Goal: Task Accomplishment & Management: Use online tool/utility

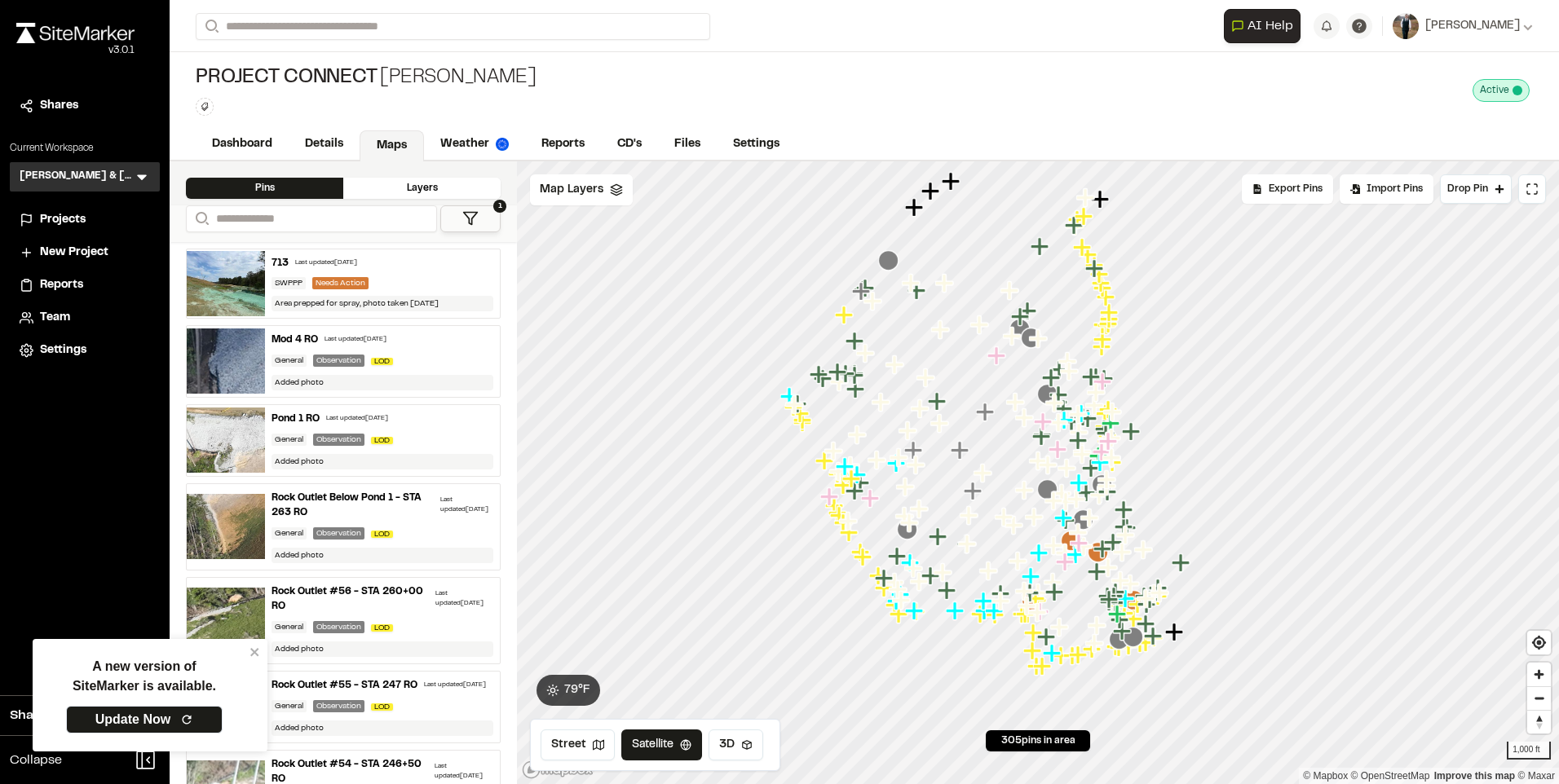
click at [482, 217] on button "1" at bounding box center [470, 219] width 61 height 27
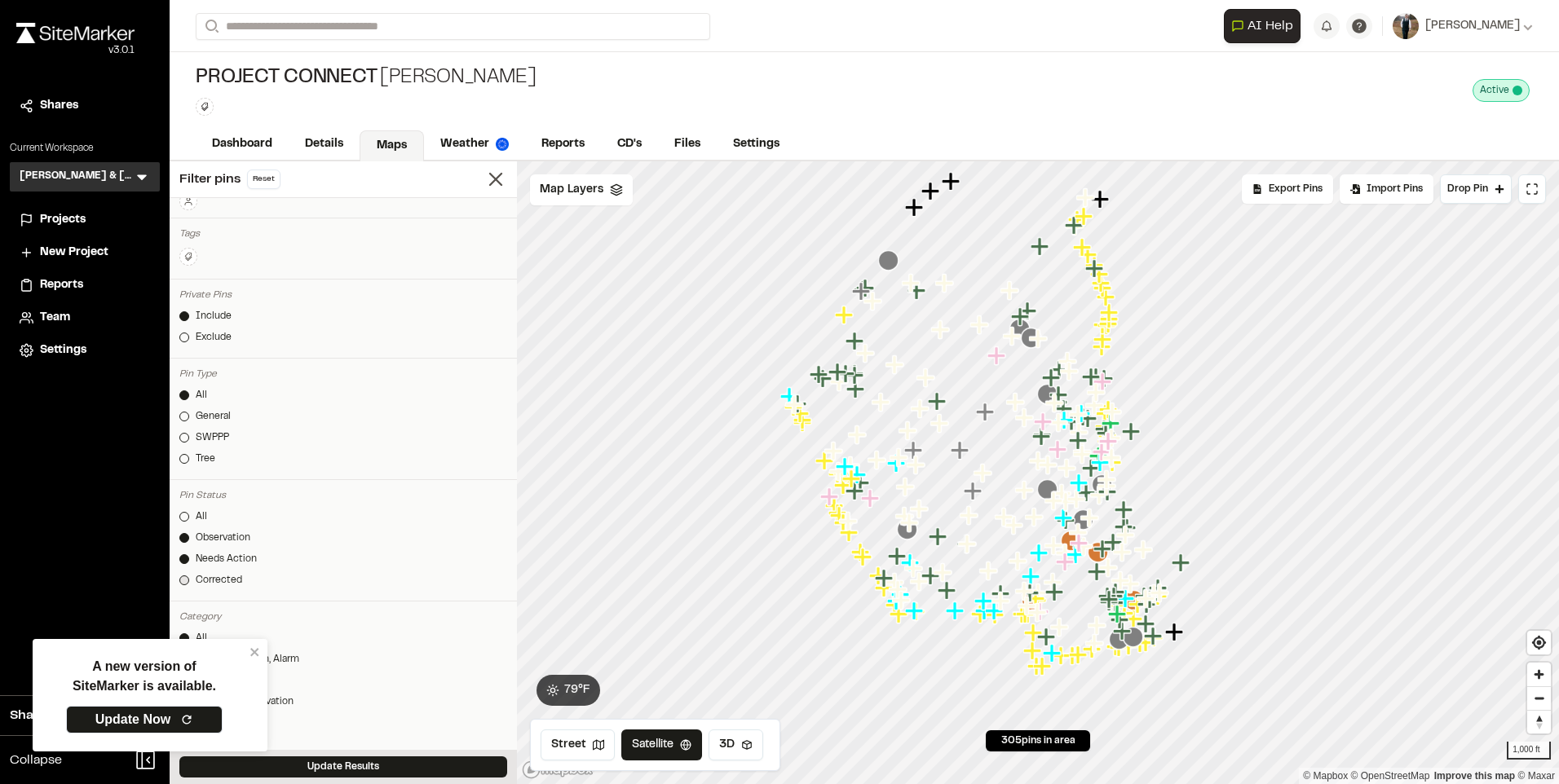
scroll to position [163, 0]
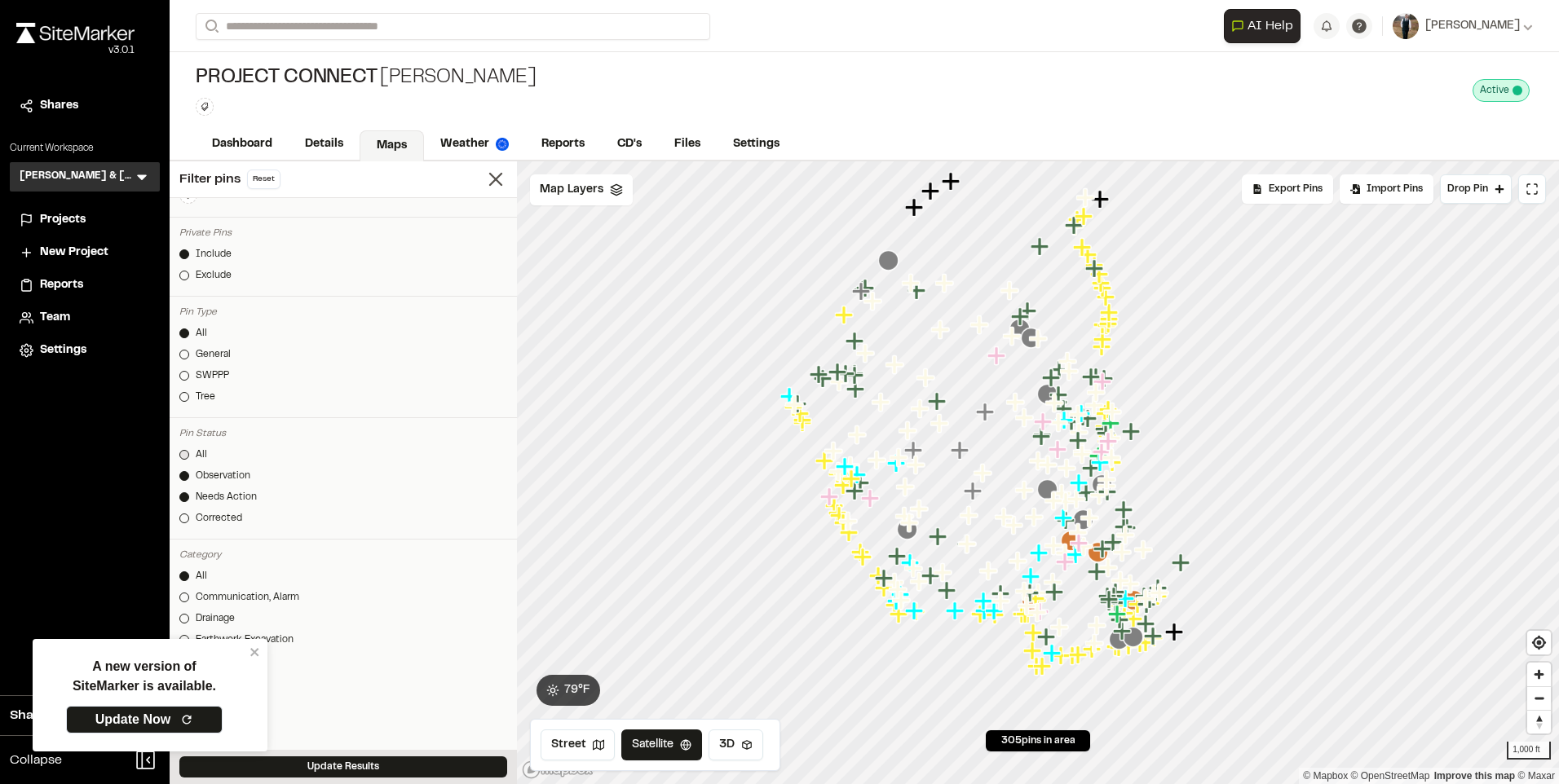
click at [197, 454] on div "All" at bounding box center [201, 454] width 11 height 14
click at [384, 763] on button "Update Results" at bounding box center [343, 767] width 327 height 21
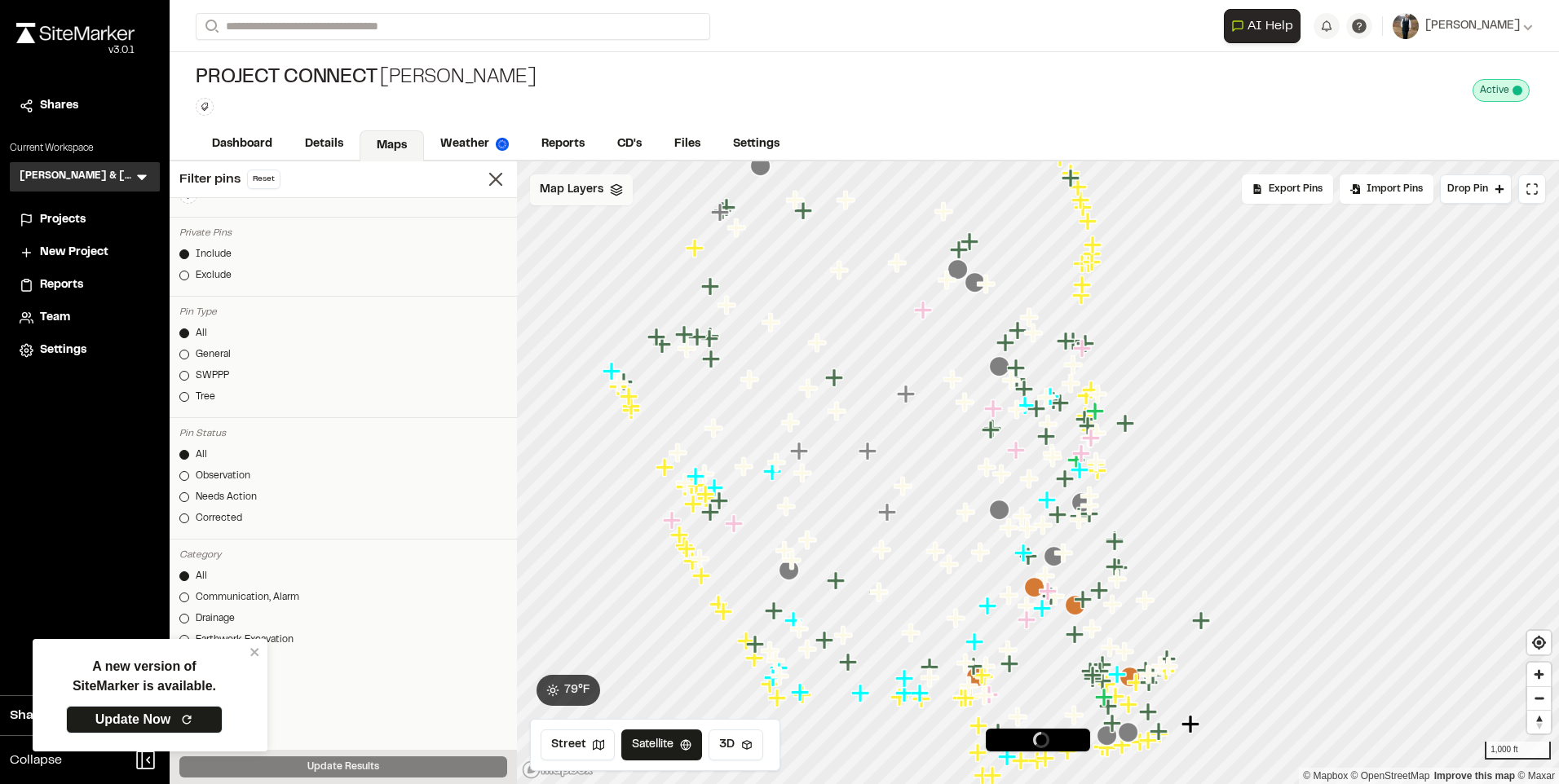
click at [607, 192] on div "Map Layers" at bounding box center [581, 190] width 103 height 31
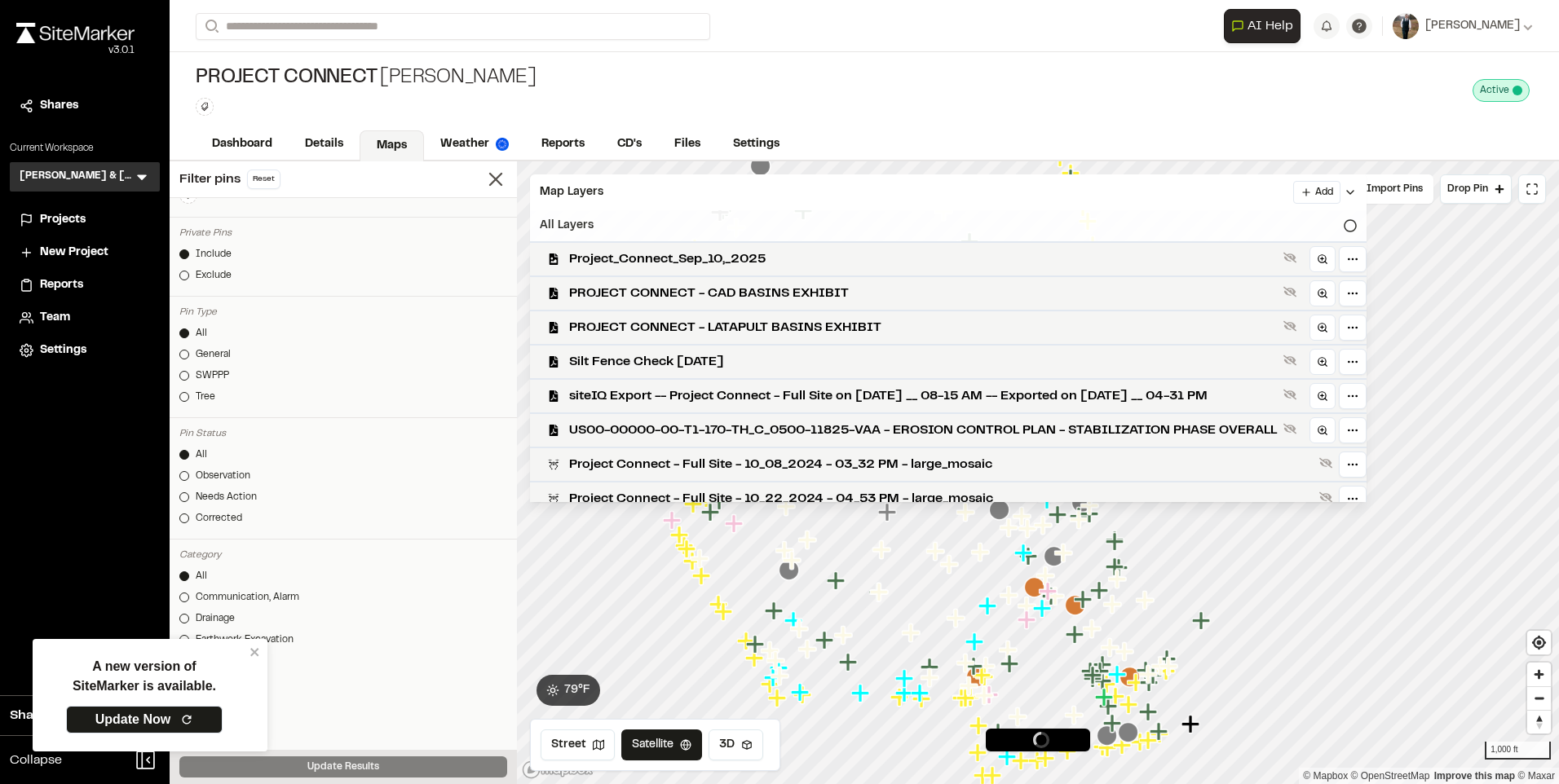
click at [715, 246] on div "Project_Connect_Sep_10,_2025" at bounding box center [941, 258] width 850 height 34
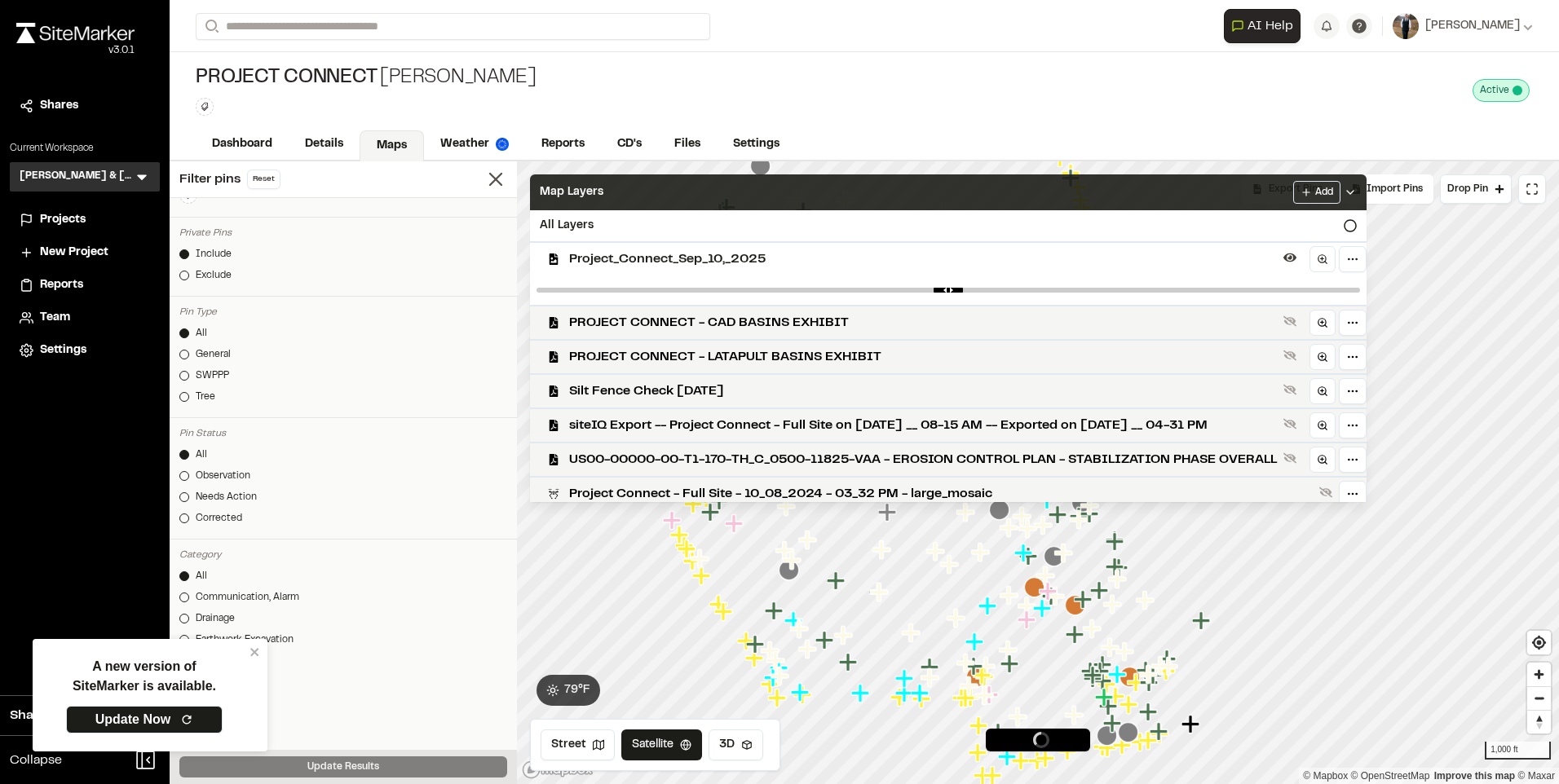
click at [673, 187] on div "Map Layers Add" at bounding box center [948, 193] width 836 height 36
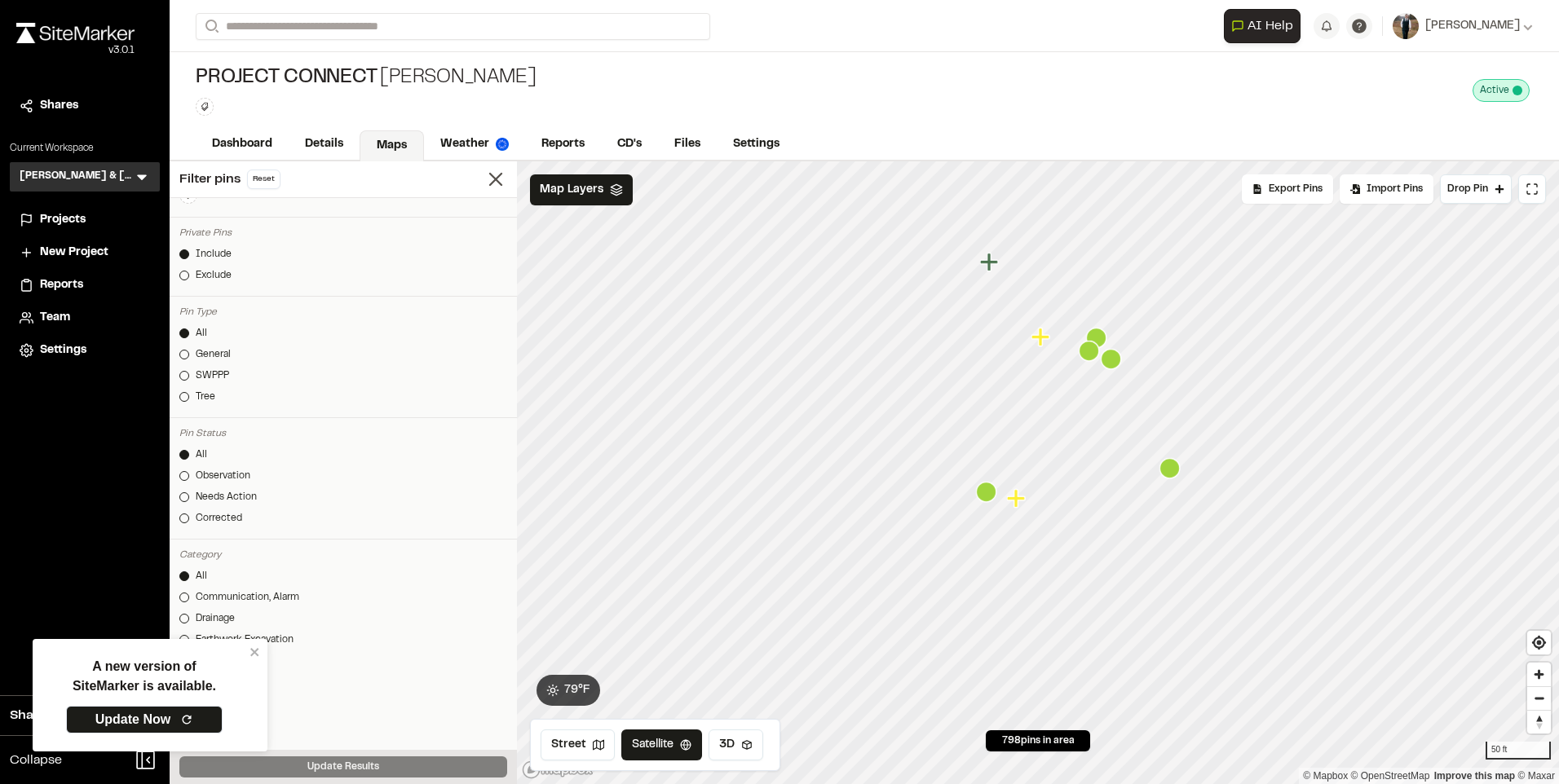
click at [1169, 476] on icon "Map marker" at bounding box center [1169, 468] width 20 height 20
click at [979, 371] on icon "Map marker" at bounding box center [979, 363] width 20 height 20
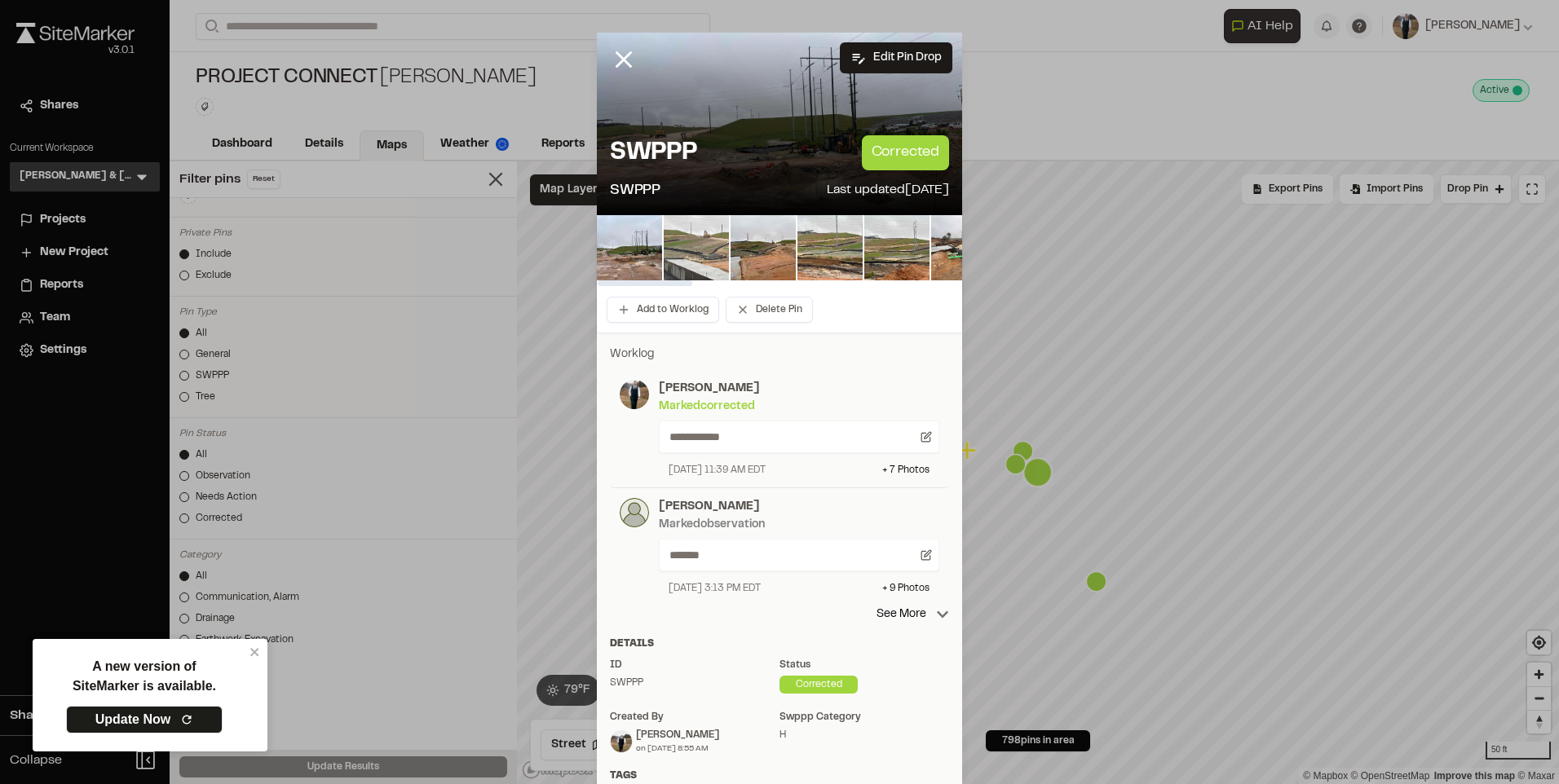
click at [707, 249] on img at bounding box center [696, 247] width 66 height 66
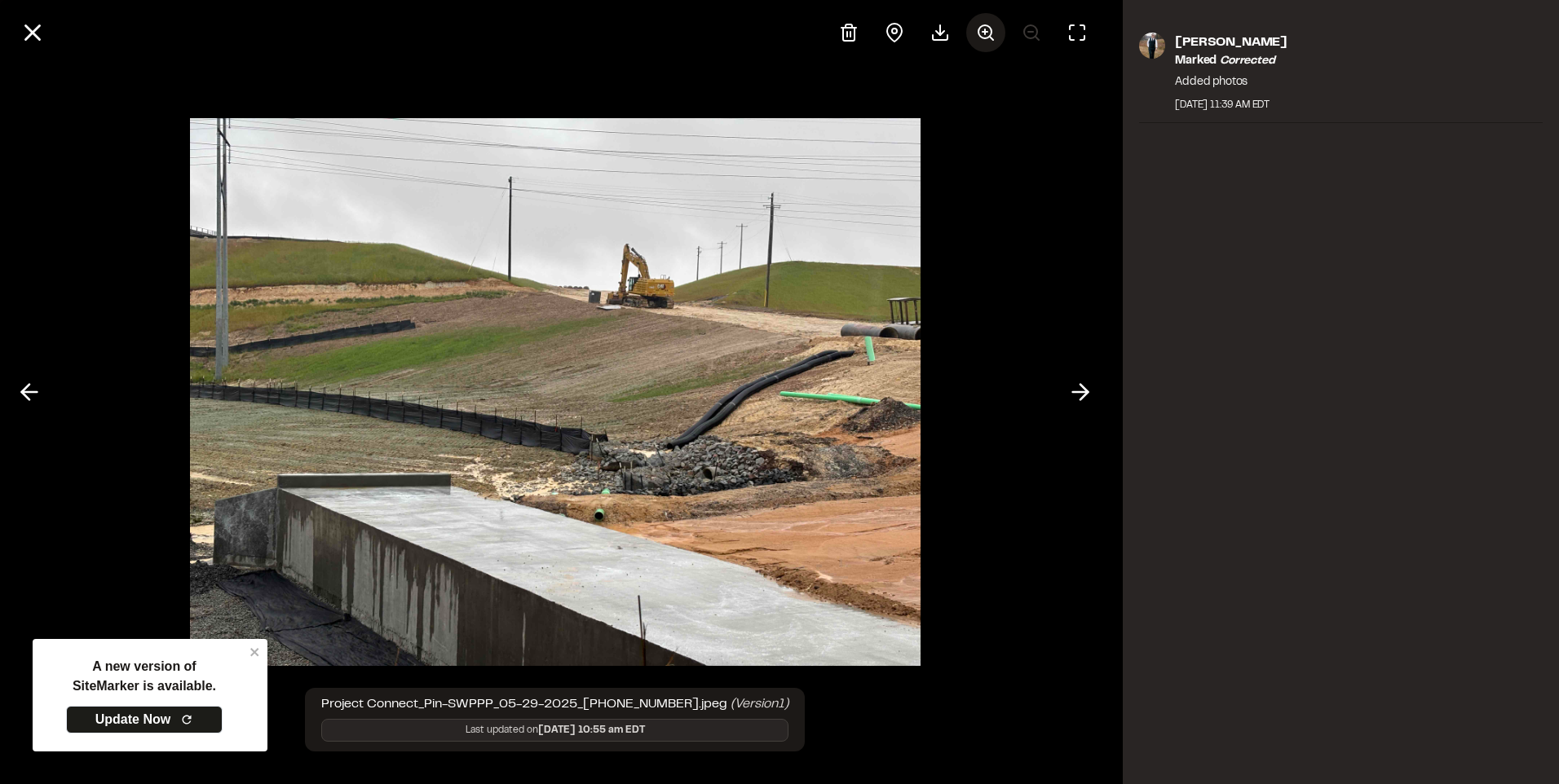
click at [984, 32] on line at bounding box center [984, 32] width 5 height 0
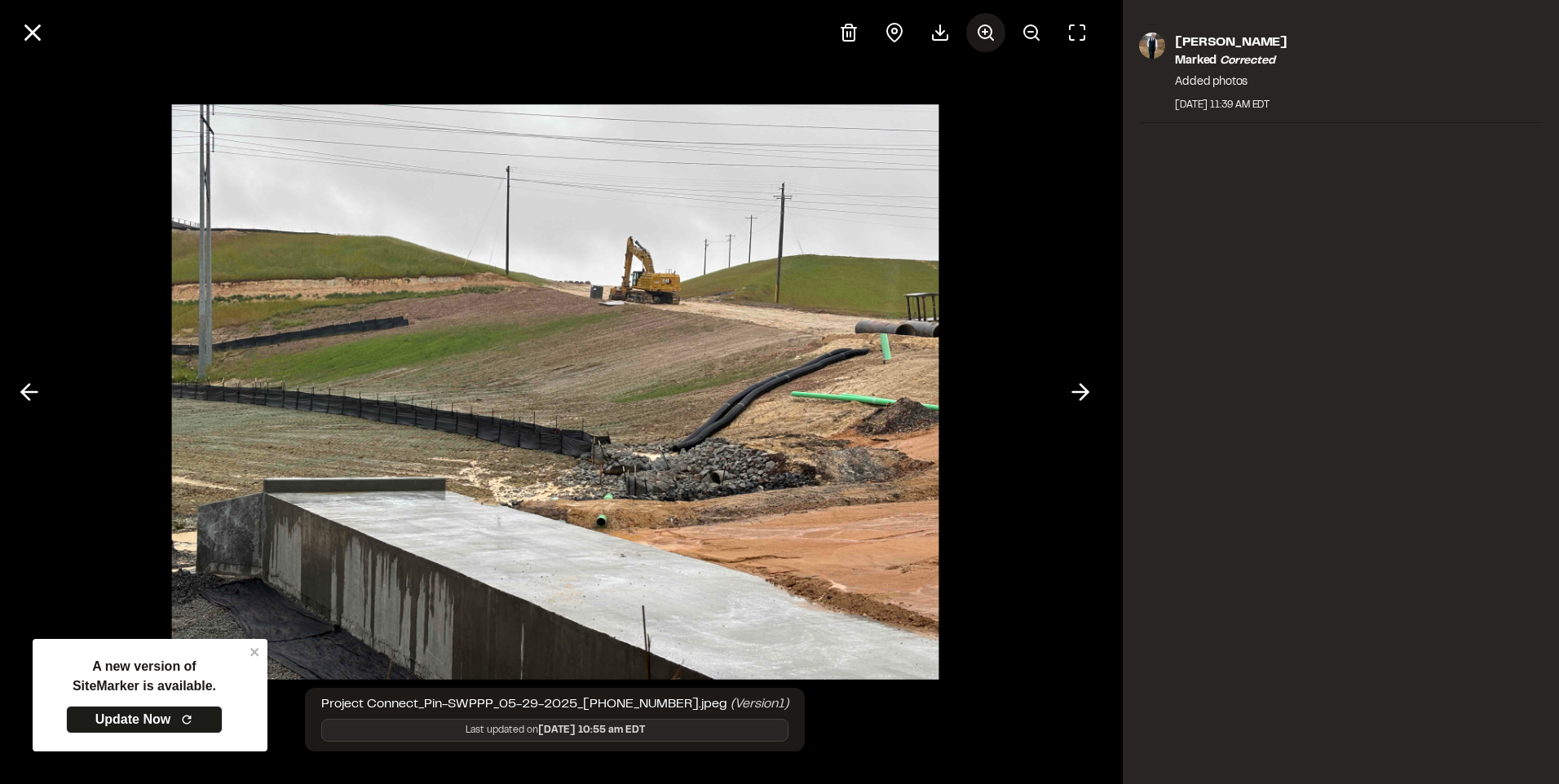
click at [984, 32] on line at bounding box center [984, 32] width 5 height 0
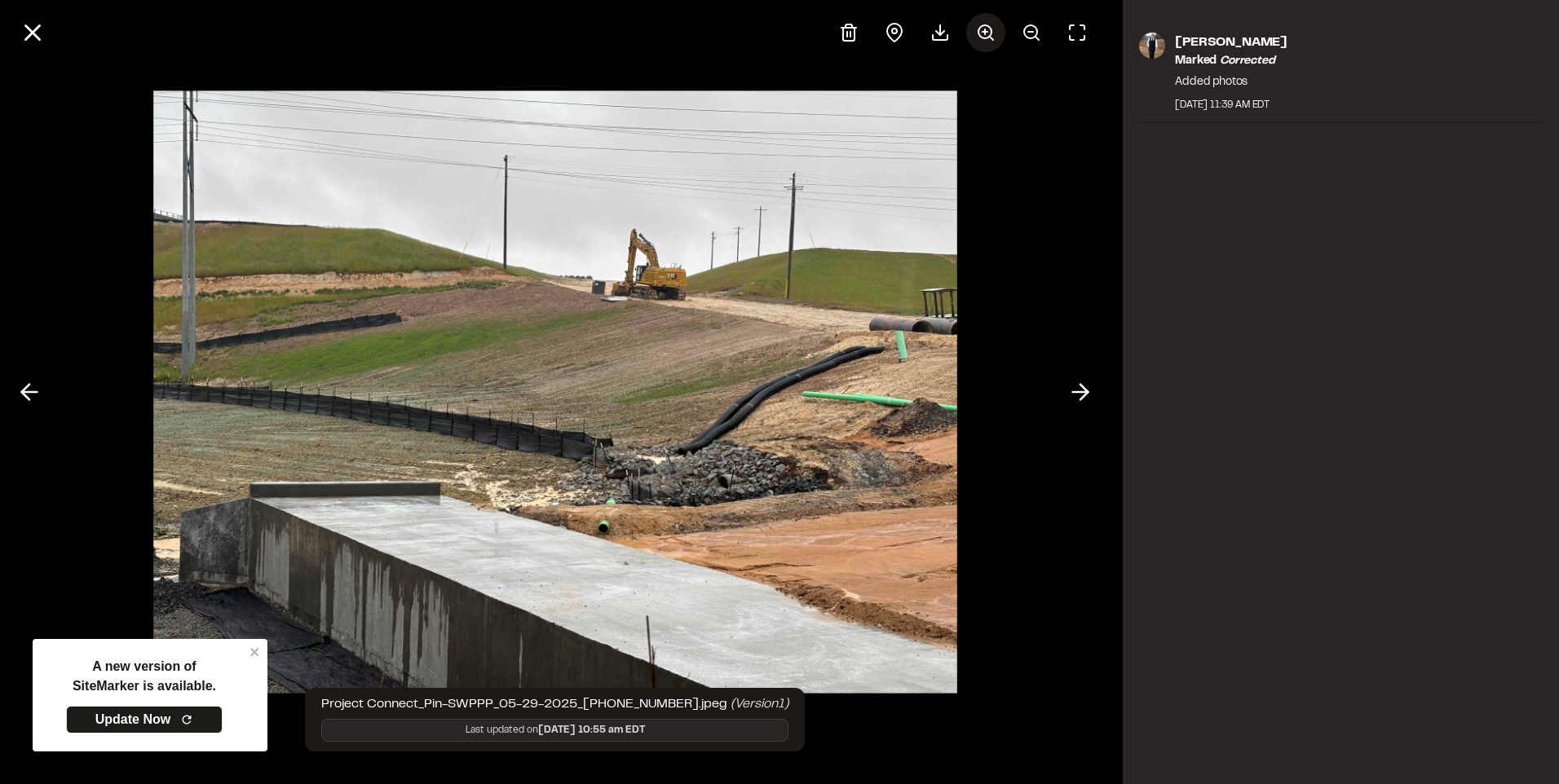
click at [984, 32] on line at bounding box center [984, 32] width 5 height 0
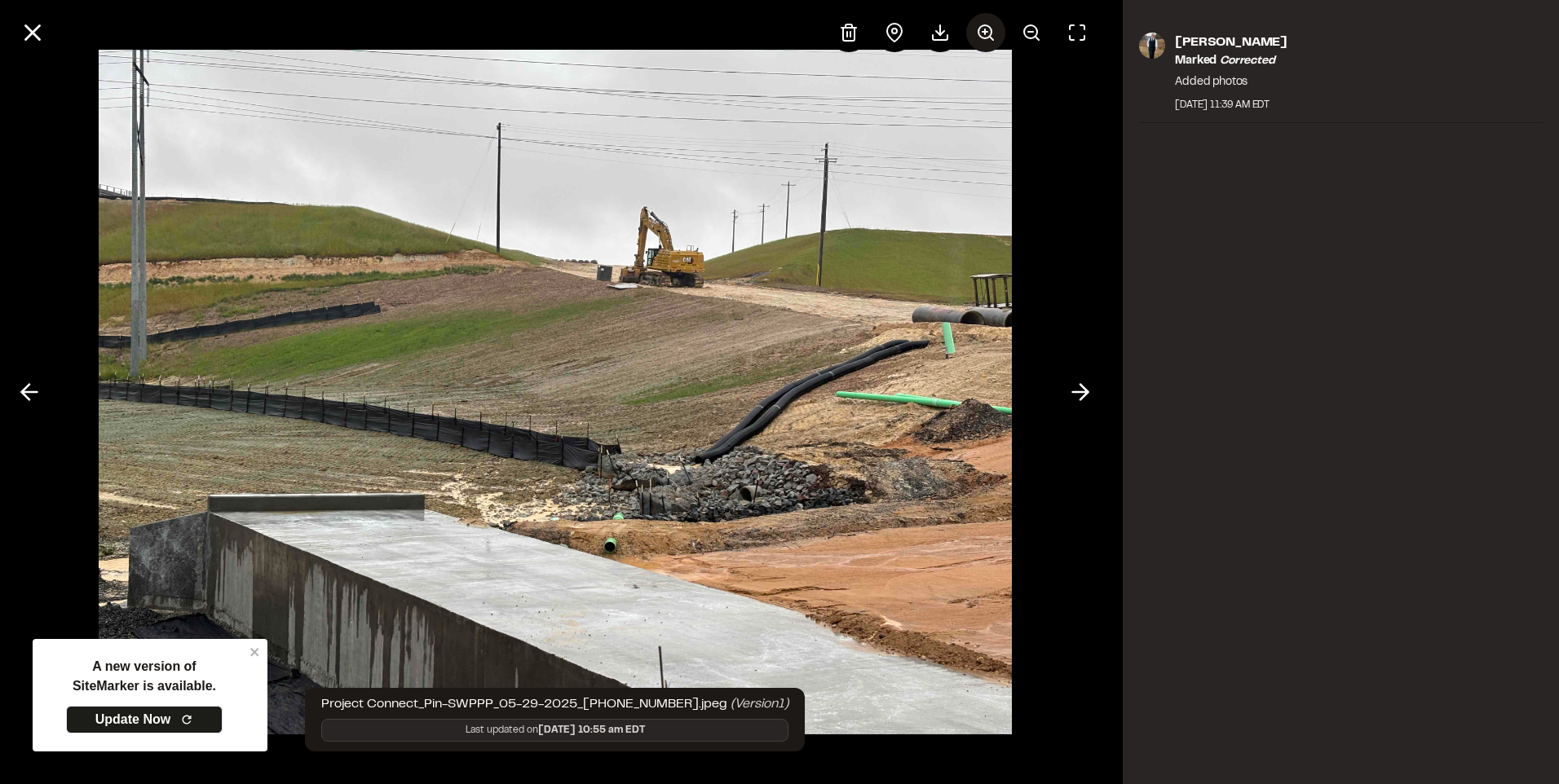
click at [984, 32] on line at bounding box center [984, 32] width 5 height 0
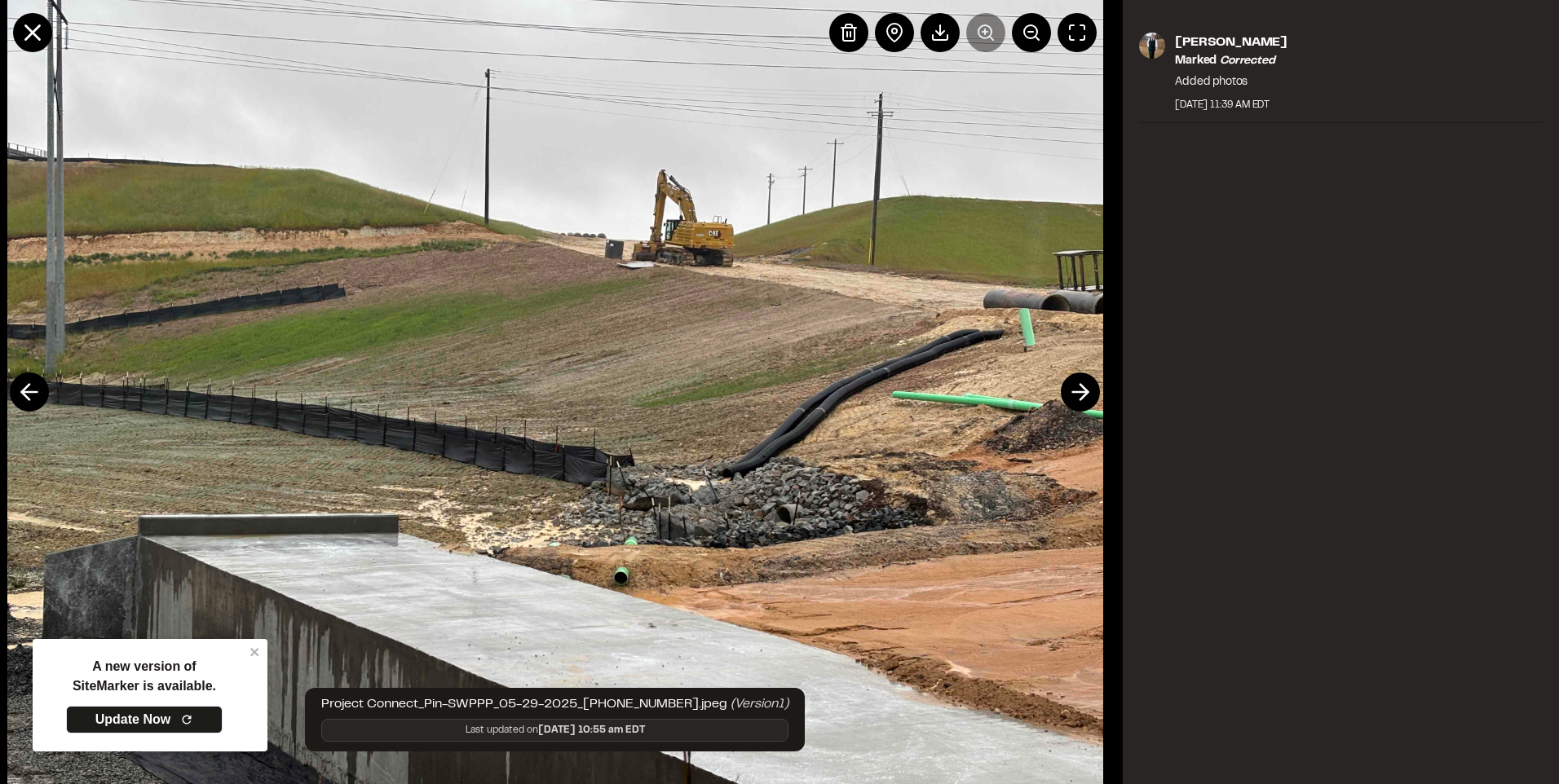
click at [984, 32] on div at bounding box center [963, 32] width 268 height 39
click at [1065, 394] on button at bounding box center [1080, 392] width 39 height 39
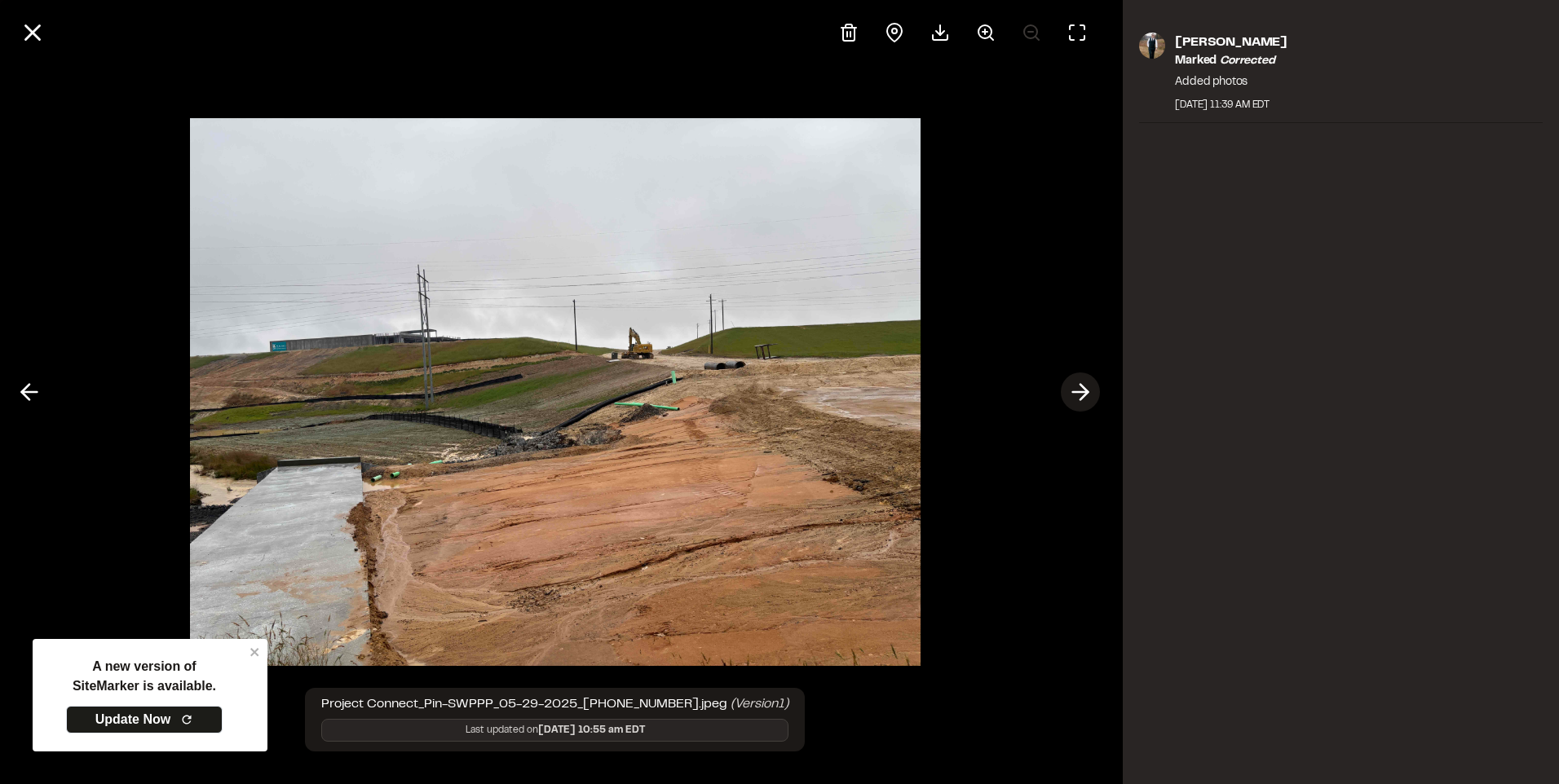
click at [1083, 387] on polyline at bounding box center [1083, 392] width 8 height 15
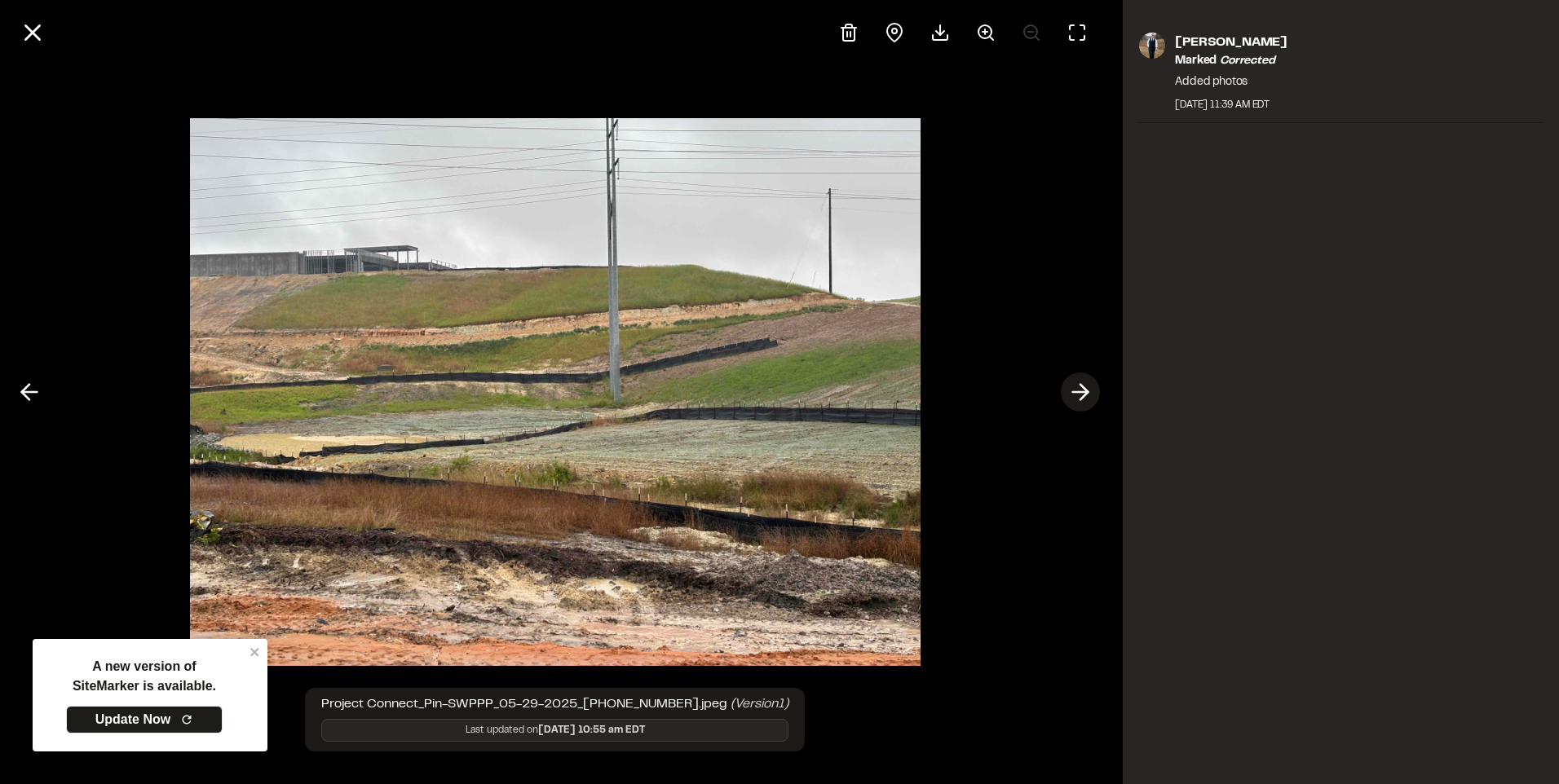
click at [1083, 387] on polyline at bounding box center [1083, 392] width 8 height 15
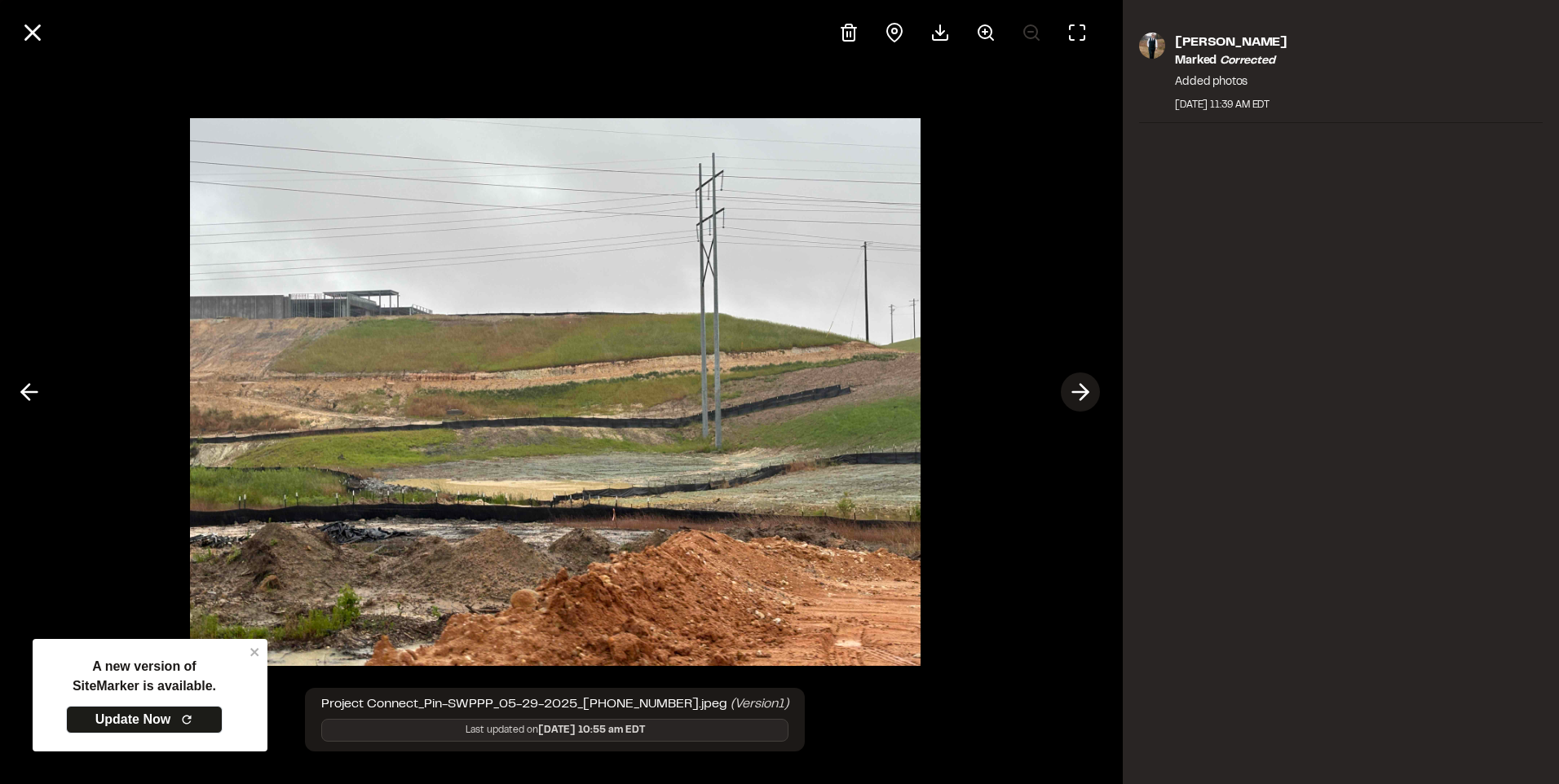
click at [1083, 387] on polyline at bounding box center [1083, 392] width 8 height 15
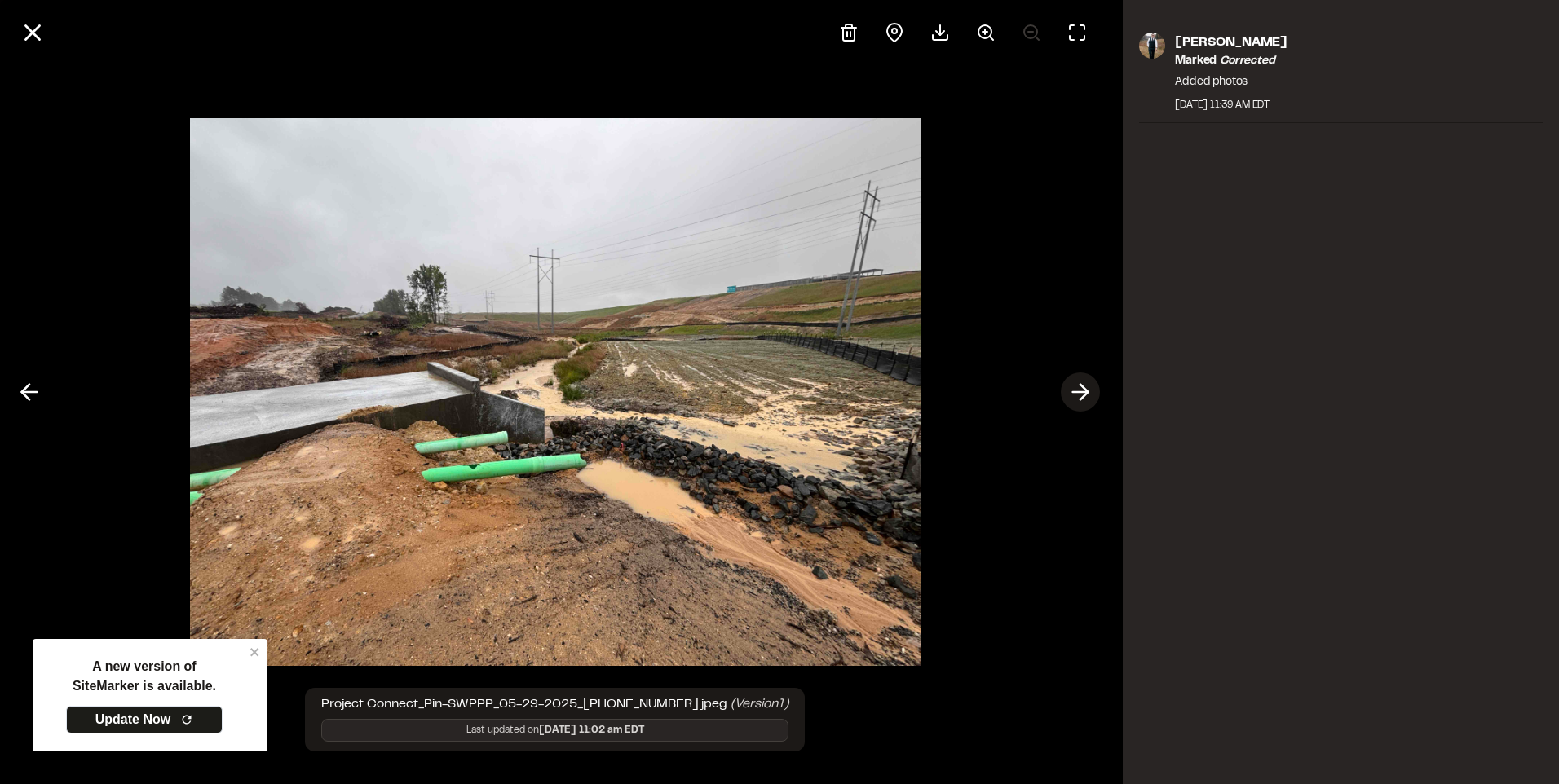
click at [1088, 395] on icon at bounding box center [1080, 392] width 26 height 28
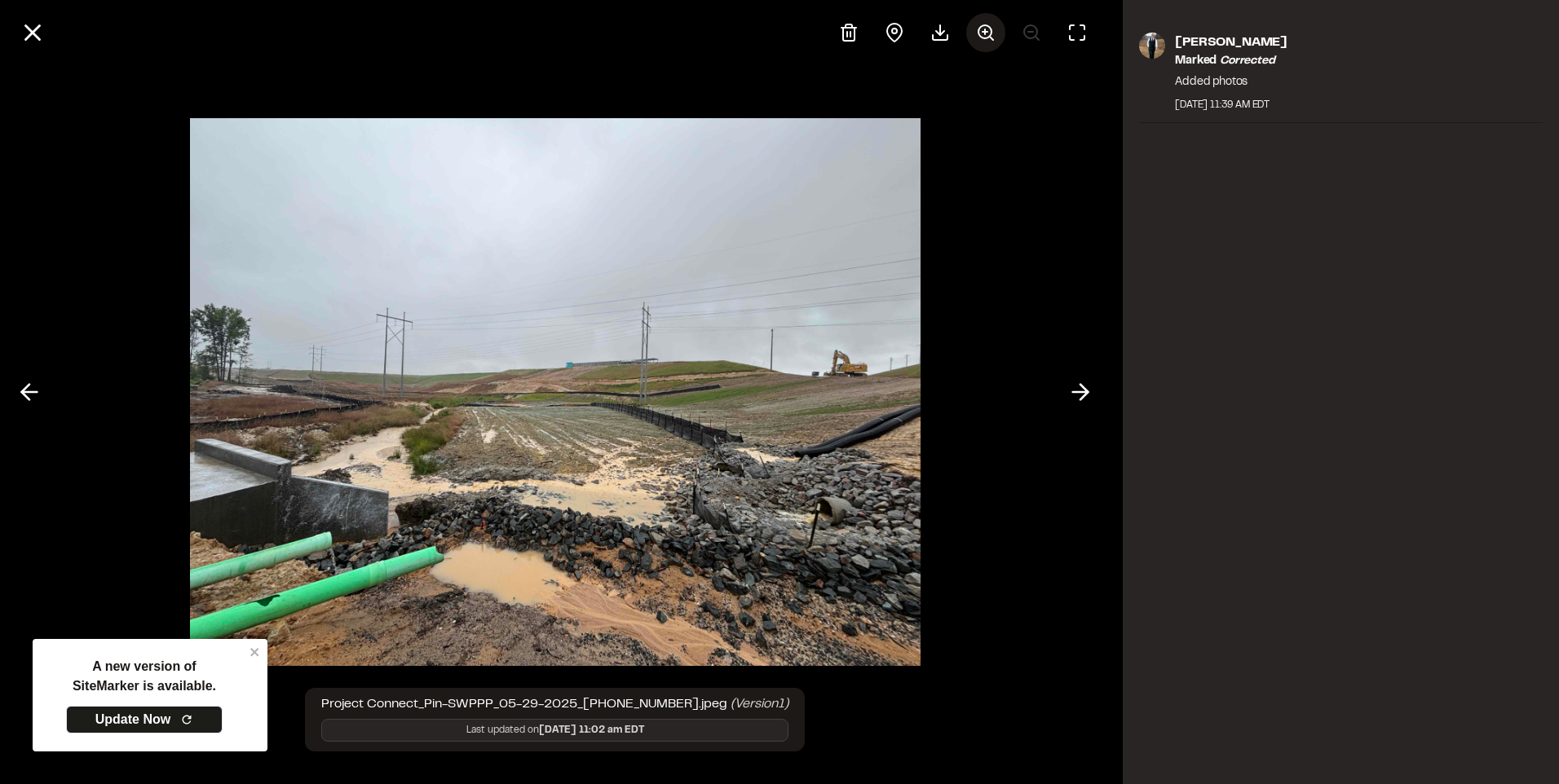
click at [981, 36] on icon at bounding box center [985, 32] width 20 height 20
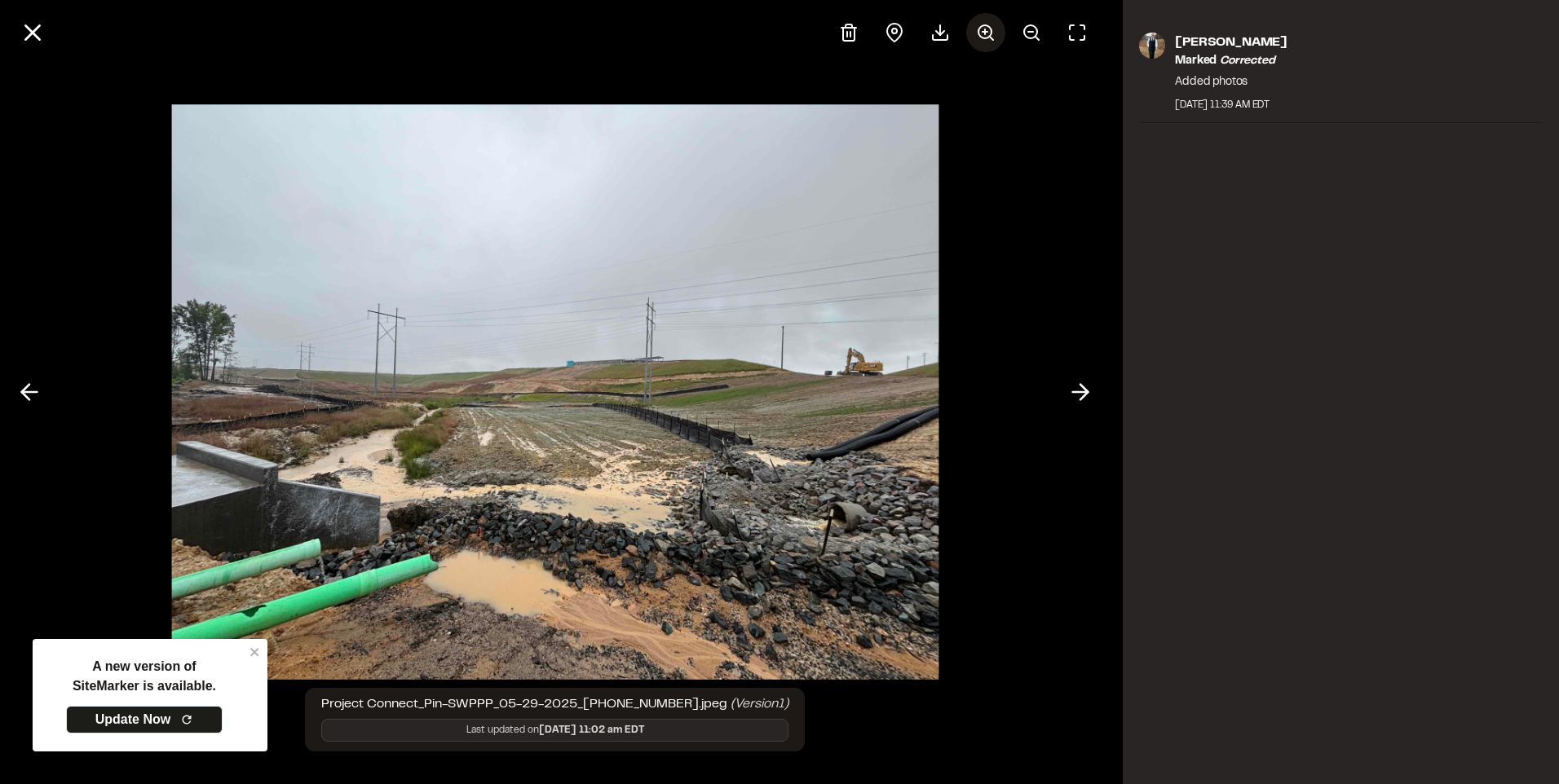
click at [981, 36] on icon at bounding box center [985, 32] width 20 height 20
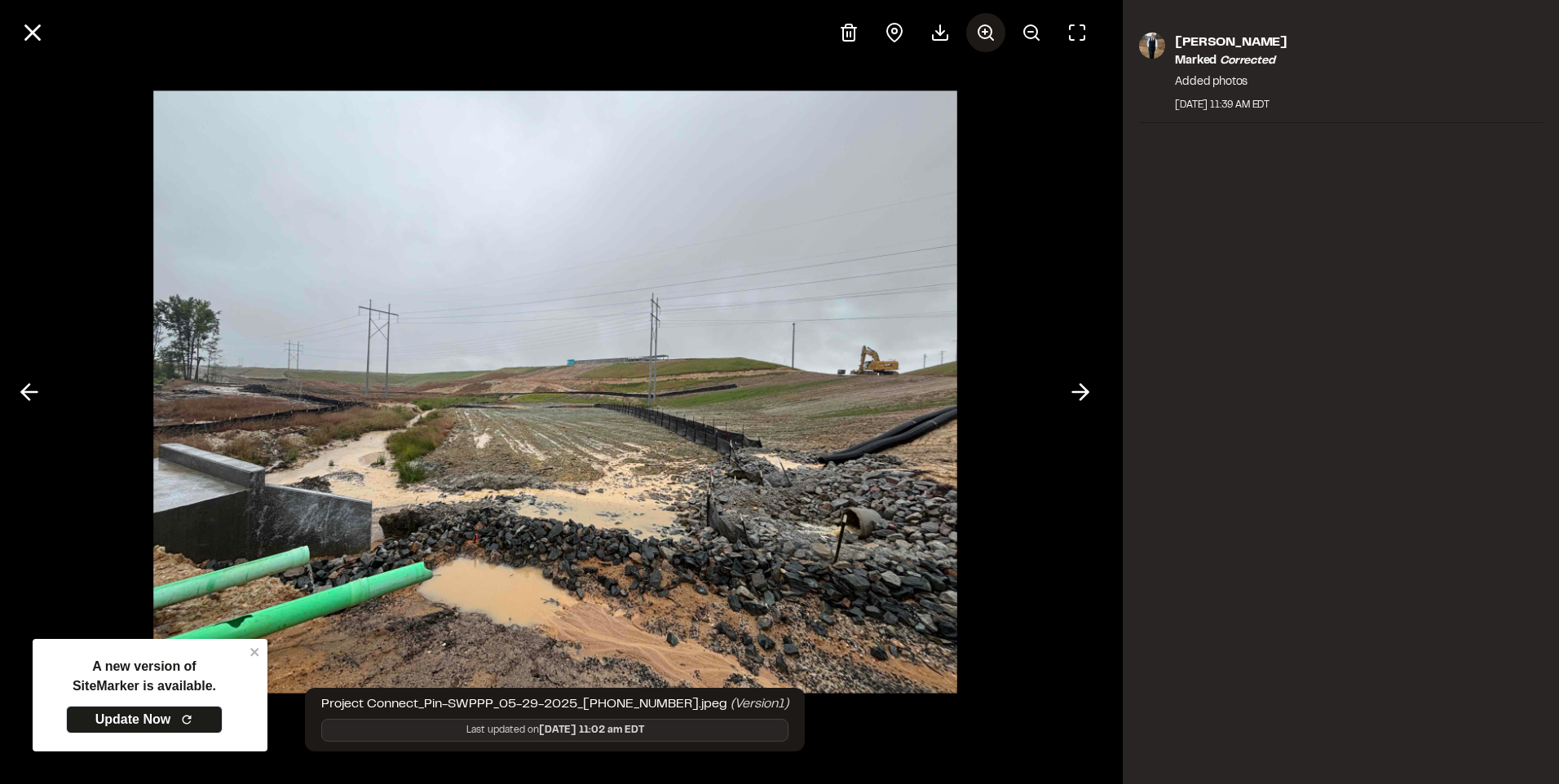
click at [981, 36] on icon at bounding box center [985, 32] width 20 height 20
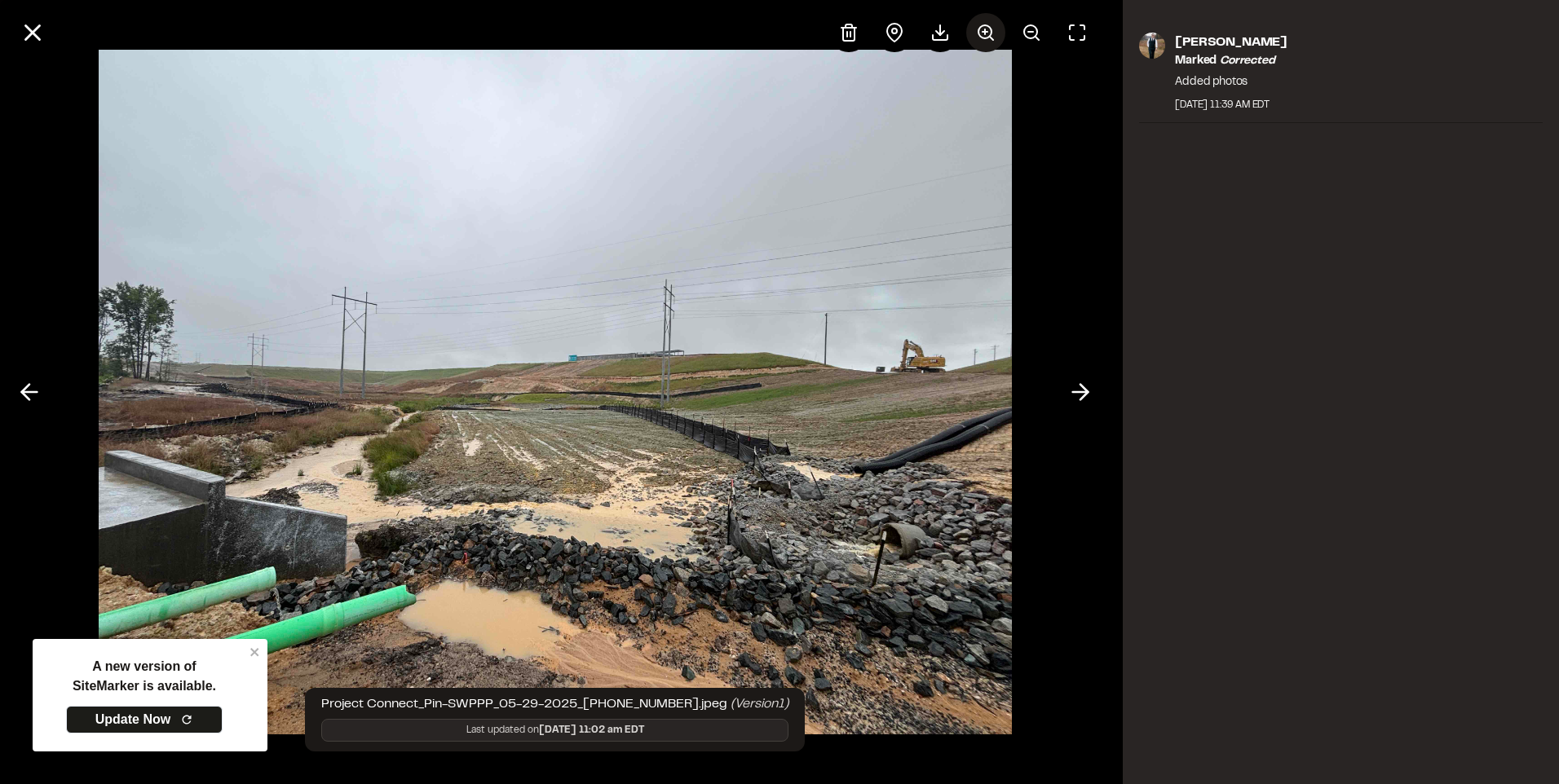
click at [981, 36] on icon at bounding box center [985, 32] width 20 height 20
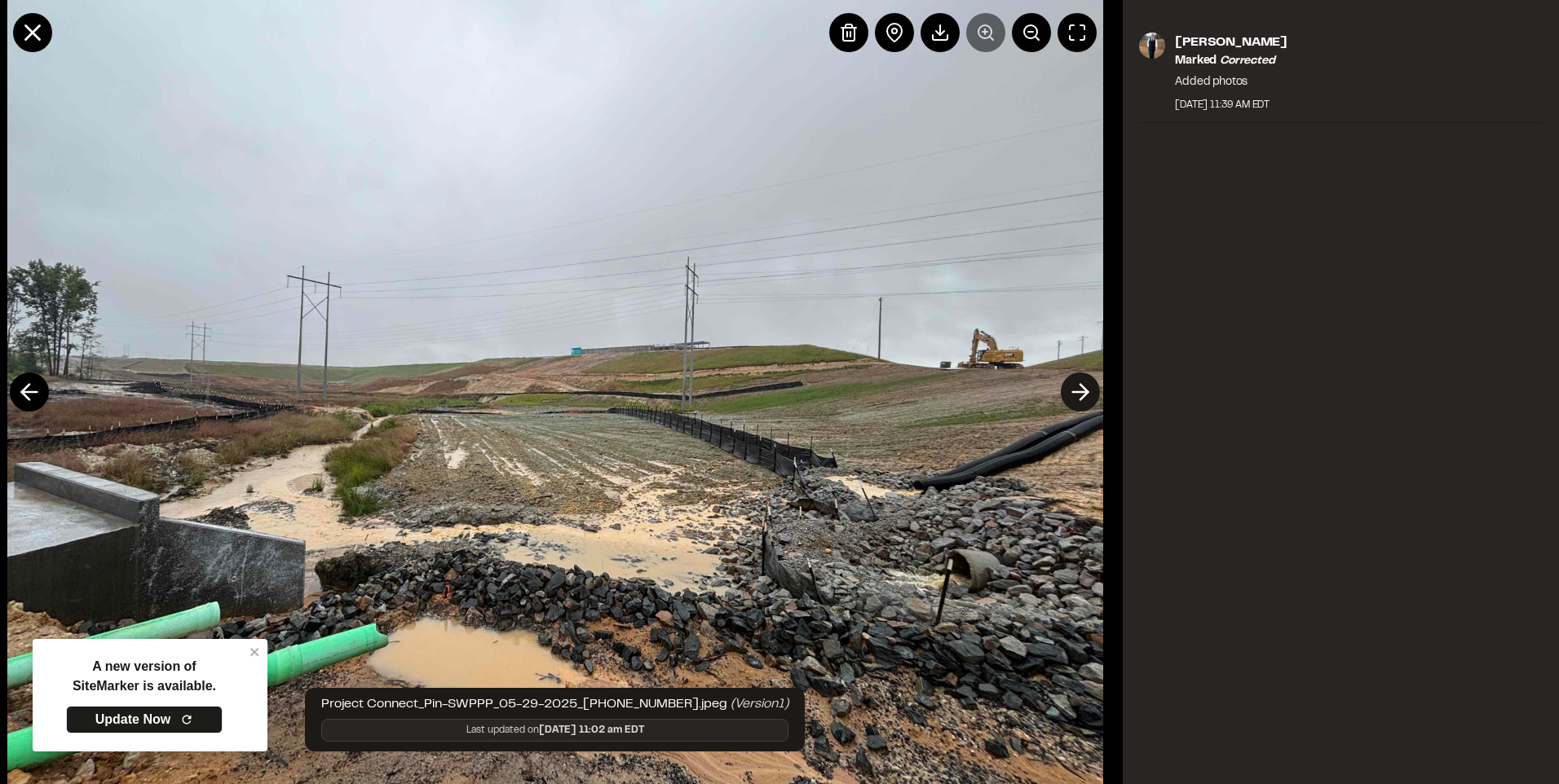
click at [1075, 399] on icon at bounding box center [1080, 392] width 26 height 28
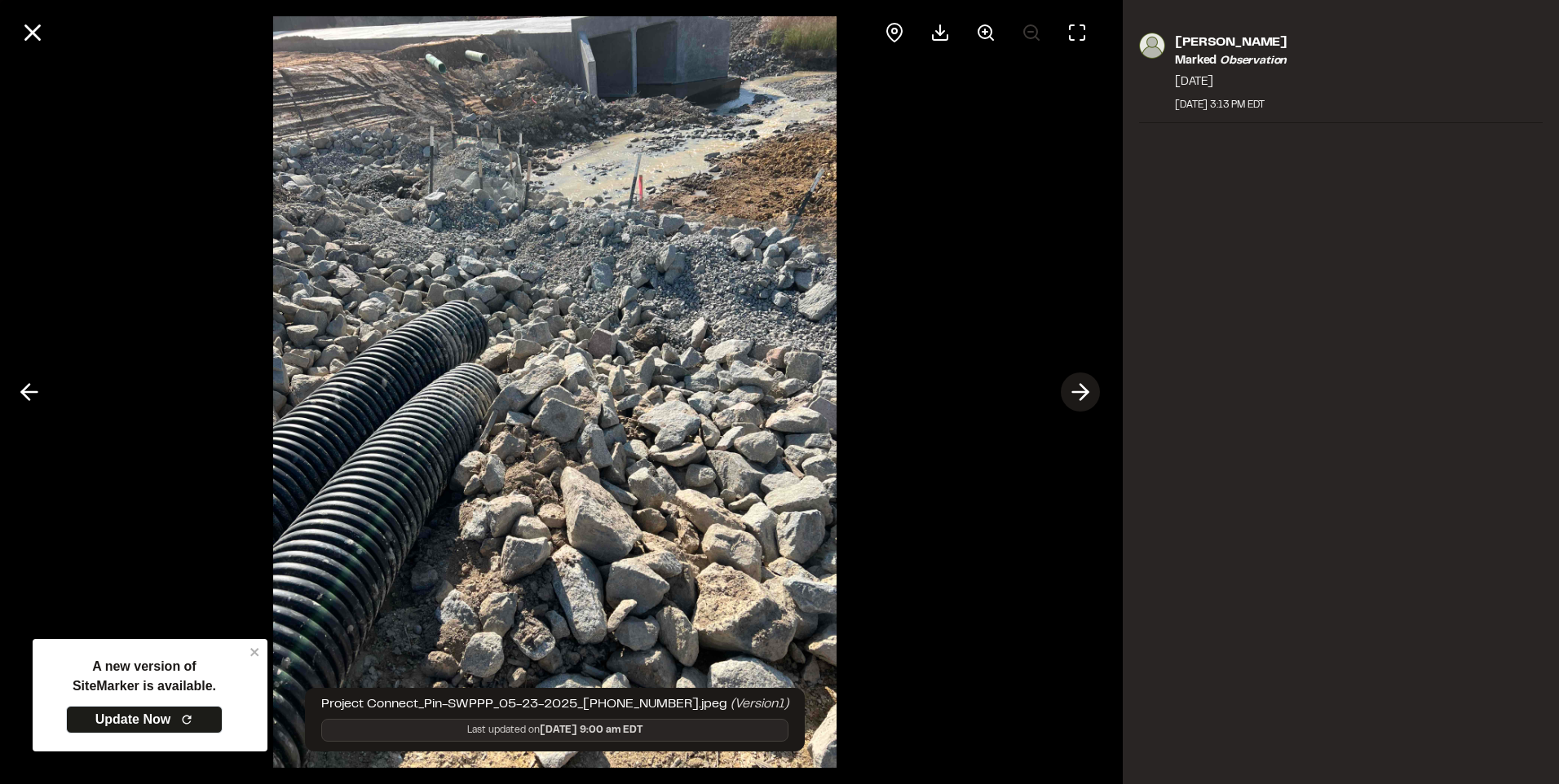
click at [1069, 390] on icon at bounding box center [1080, 392] width 26 height 28
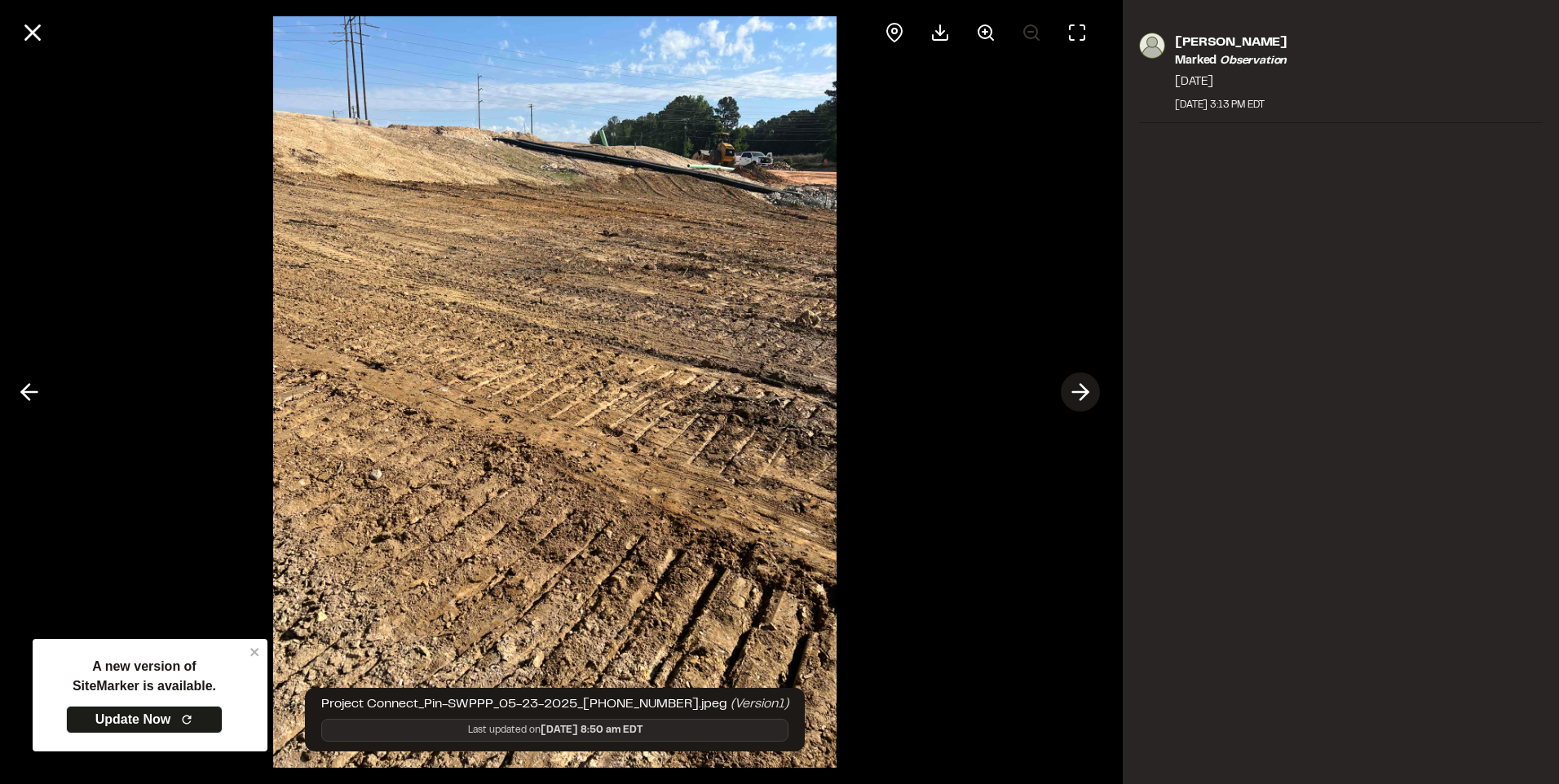
click at [1069, 386] on icon at bounding box center [1080, 392] width 26 height 28
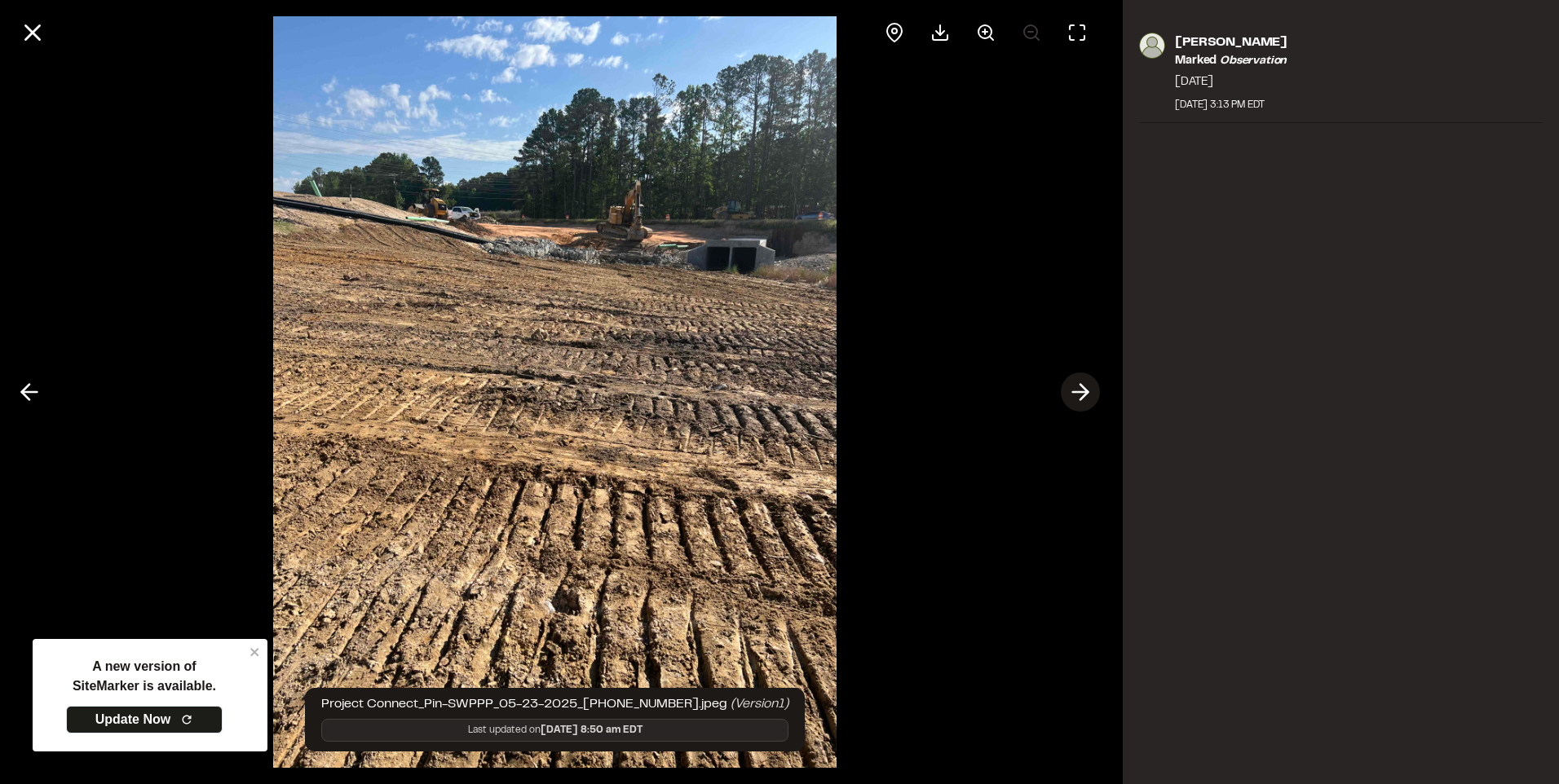
click at [1069, 384] on icon at bounding box center [1080, 392] width 26 height 28
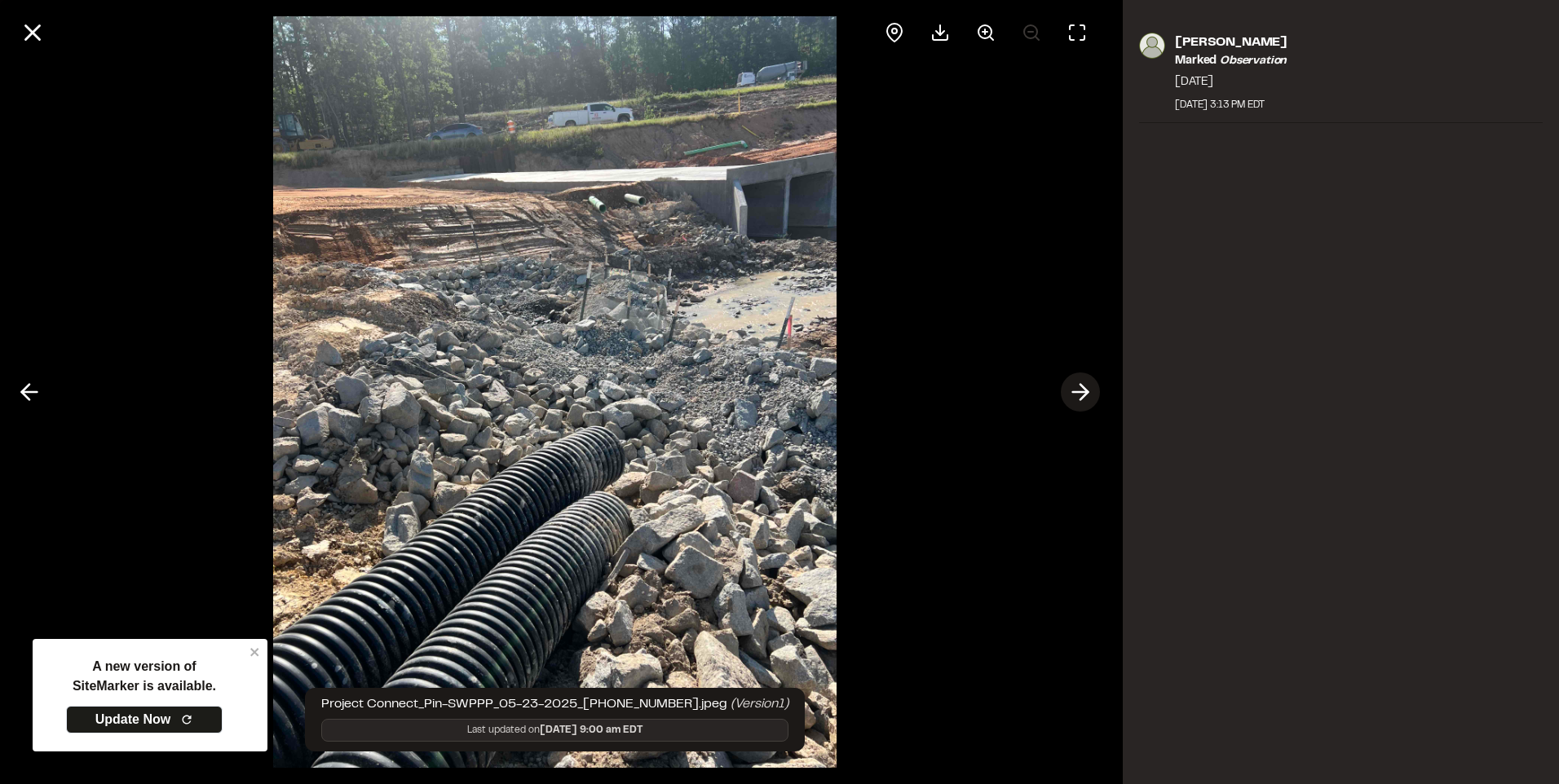
click at [1069, 384] on icon at bounding box center [1080, 392] width 26 height 28
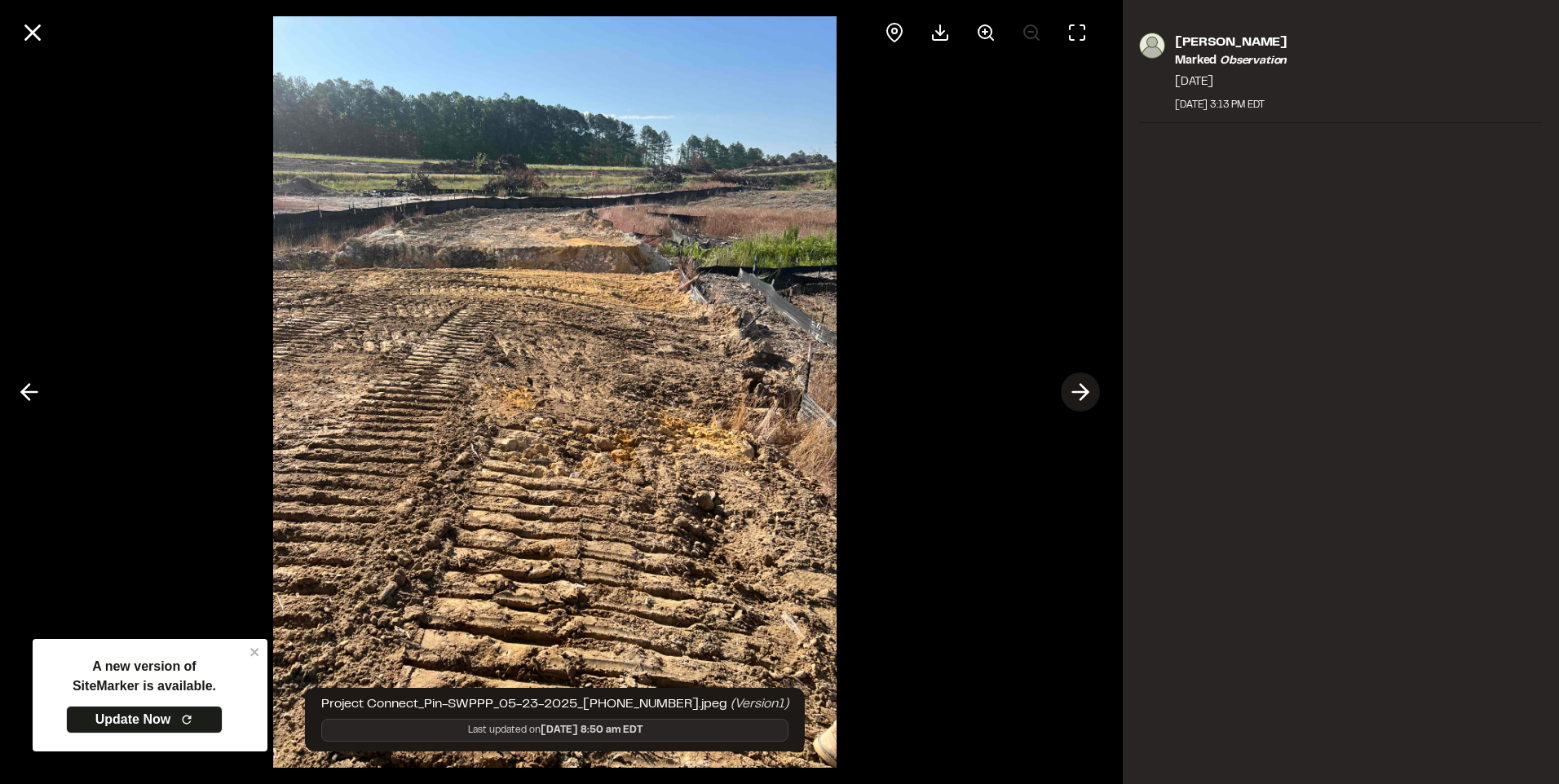
click at [1069, 384] on icon at bounding box center [1080, 392] width 26 height 28
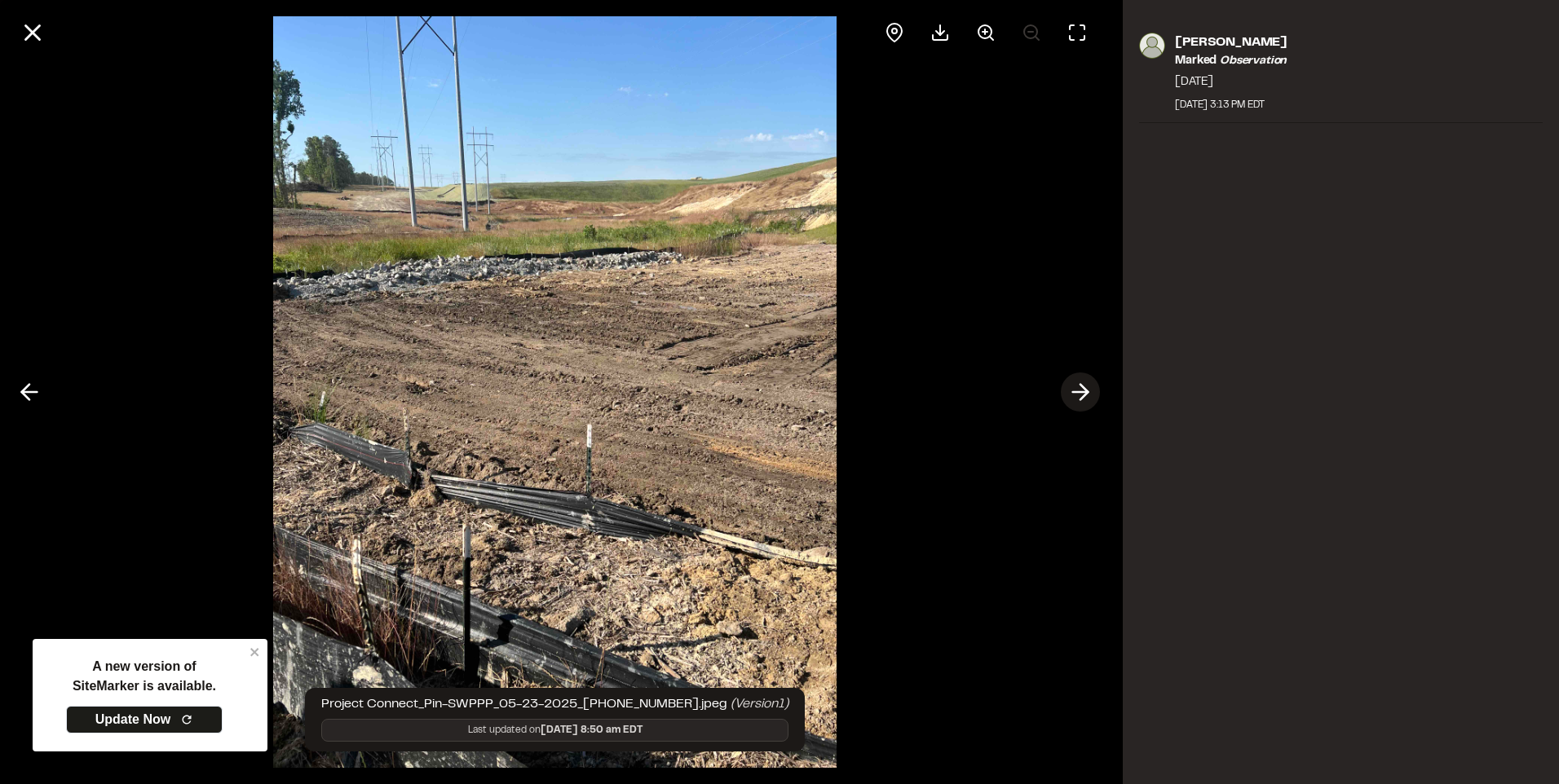
click at [1069, 384] on icon at bounding box center [1080, 392] width 26 height 28
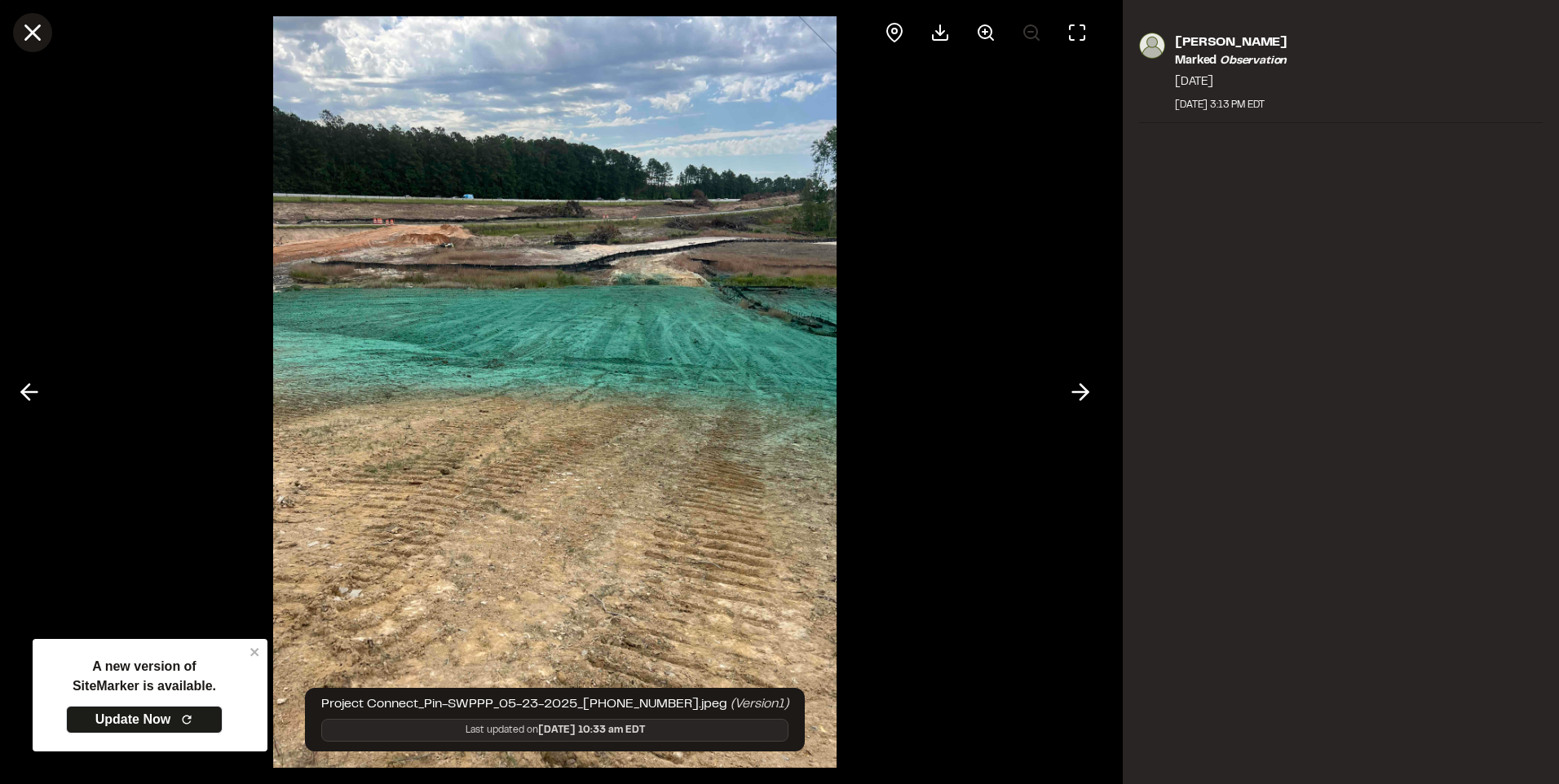
click at [29, 32] on icon at bounding box center [32, 32] width 28 height 28
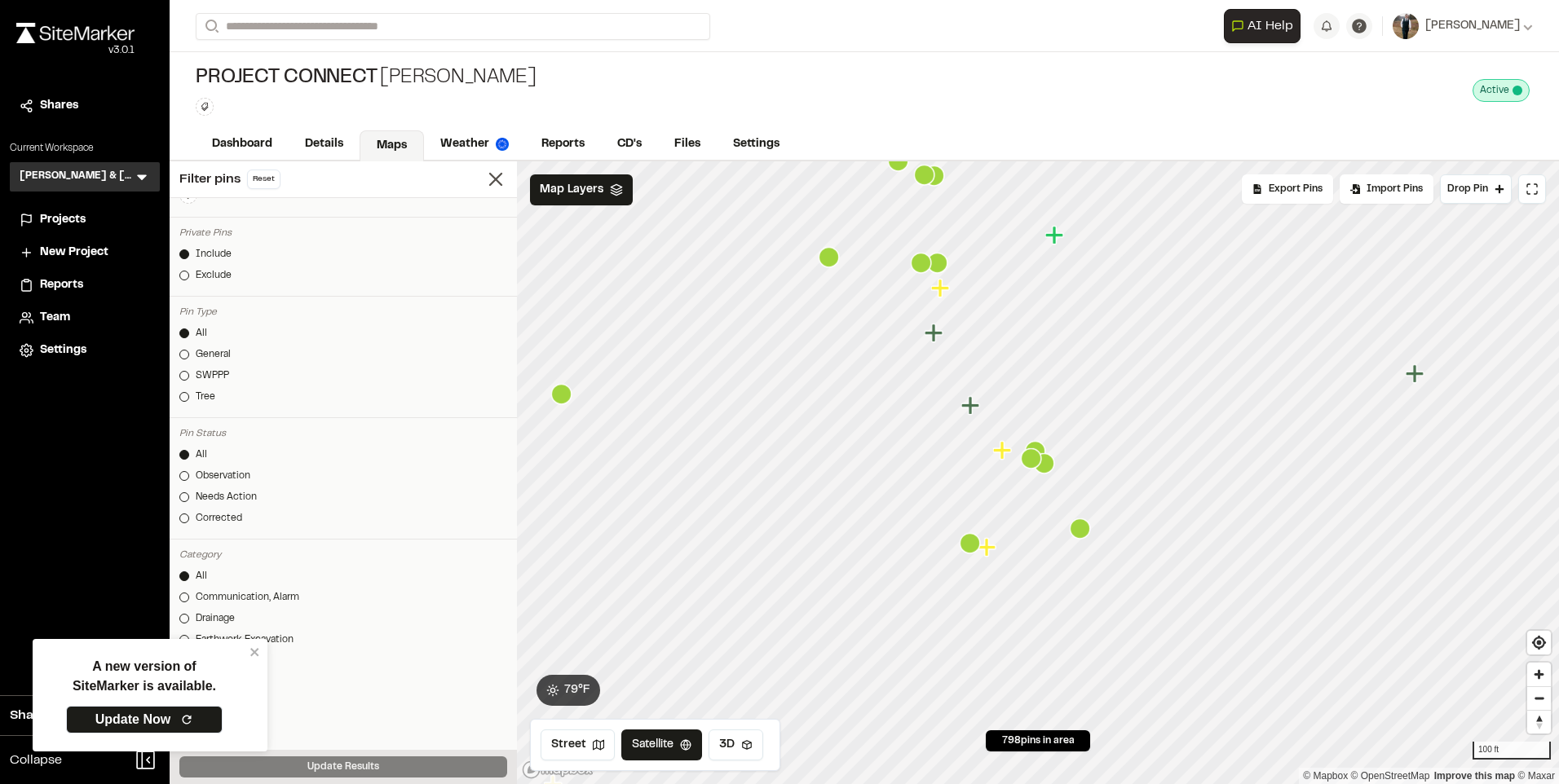
click at [998, 453] on icon "Map marker" at bounding box center [1002, 449] width 18 height 18
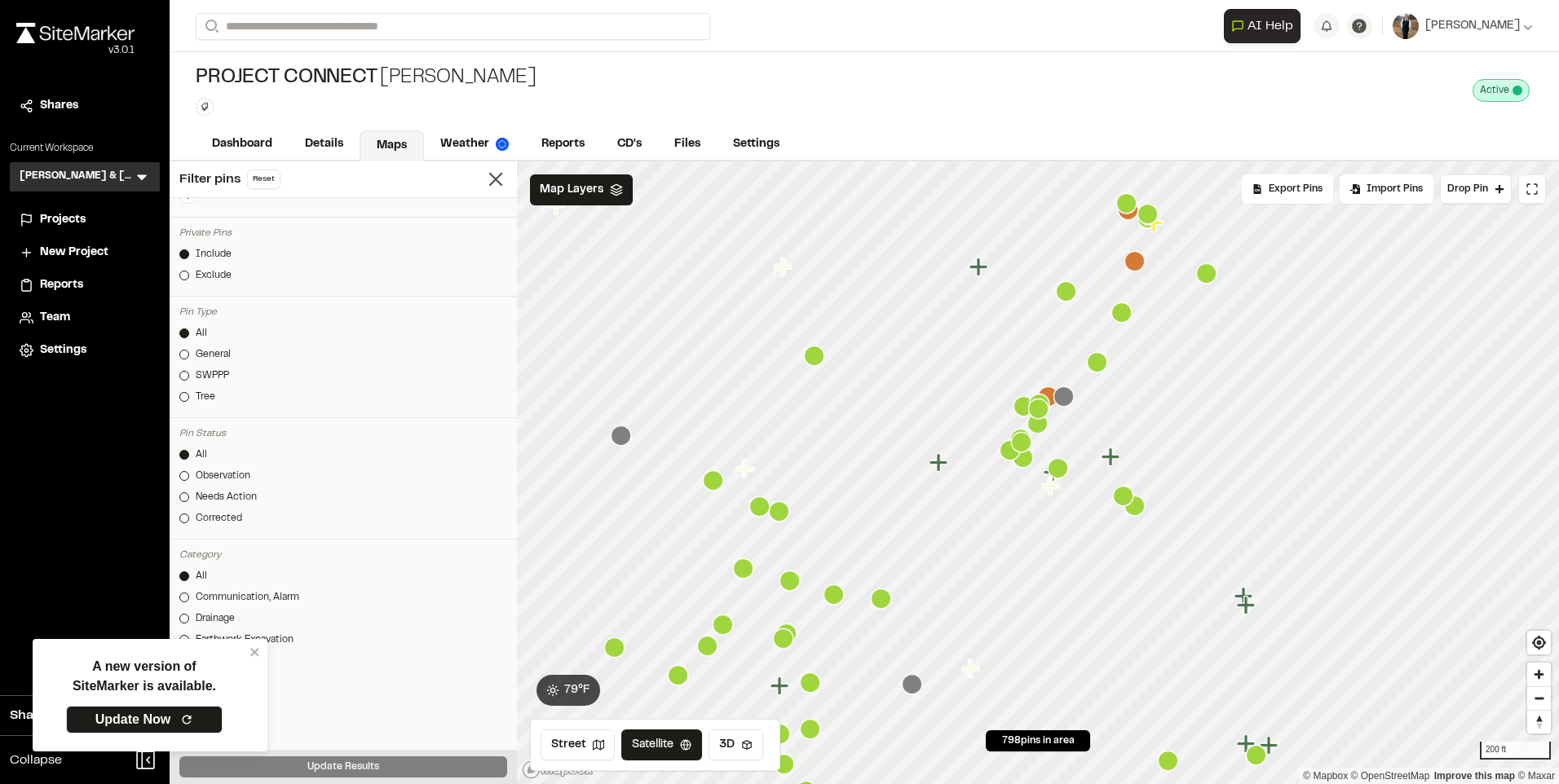
click at [1024, 161] on div at bounding box center [1037, 161] width 1042 height 0
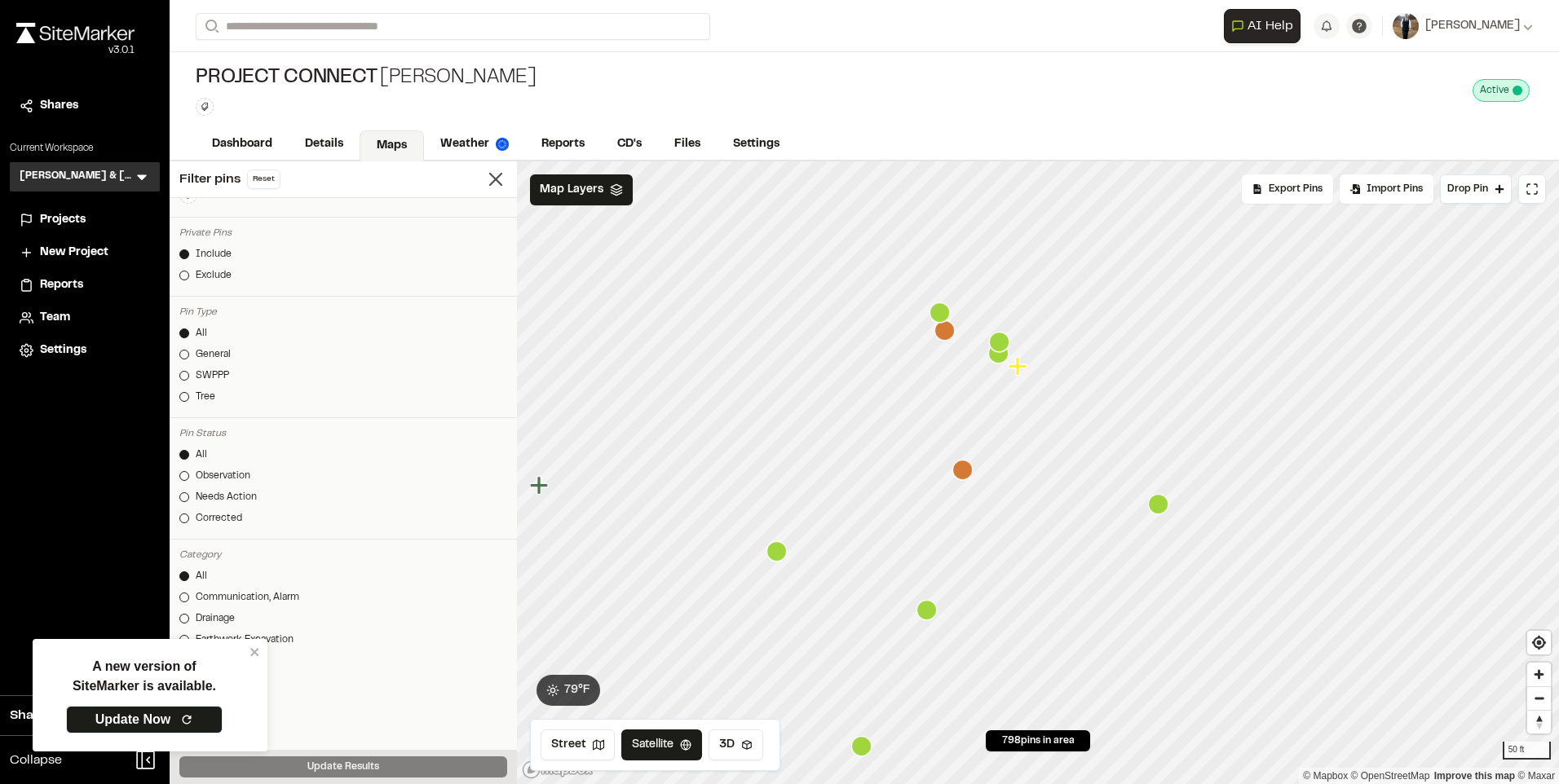
click at [953, 339] on icon "Map marker" at bounding box center [944, 331] width 21 height 21
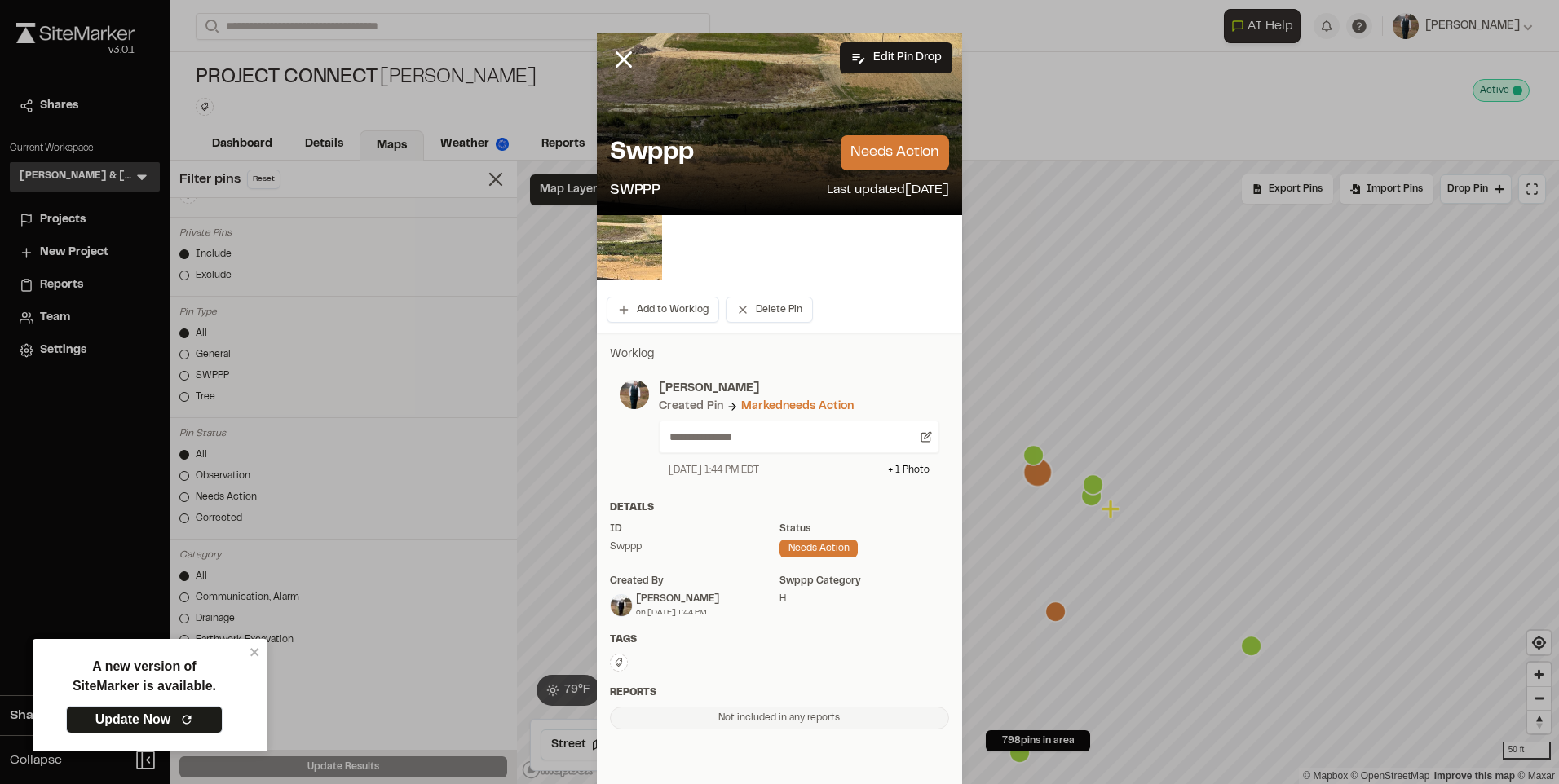
click at [619, 238] on img at bounding box center [629, 247] width 66 height 66
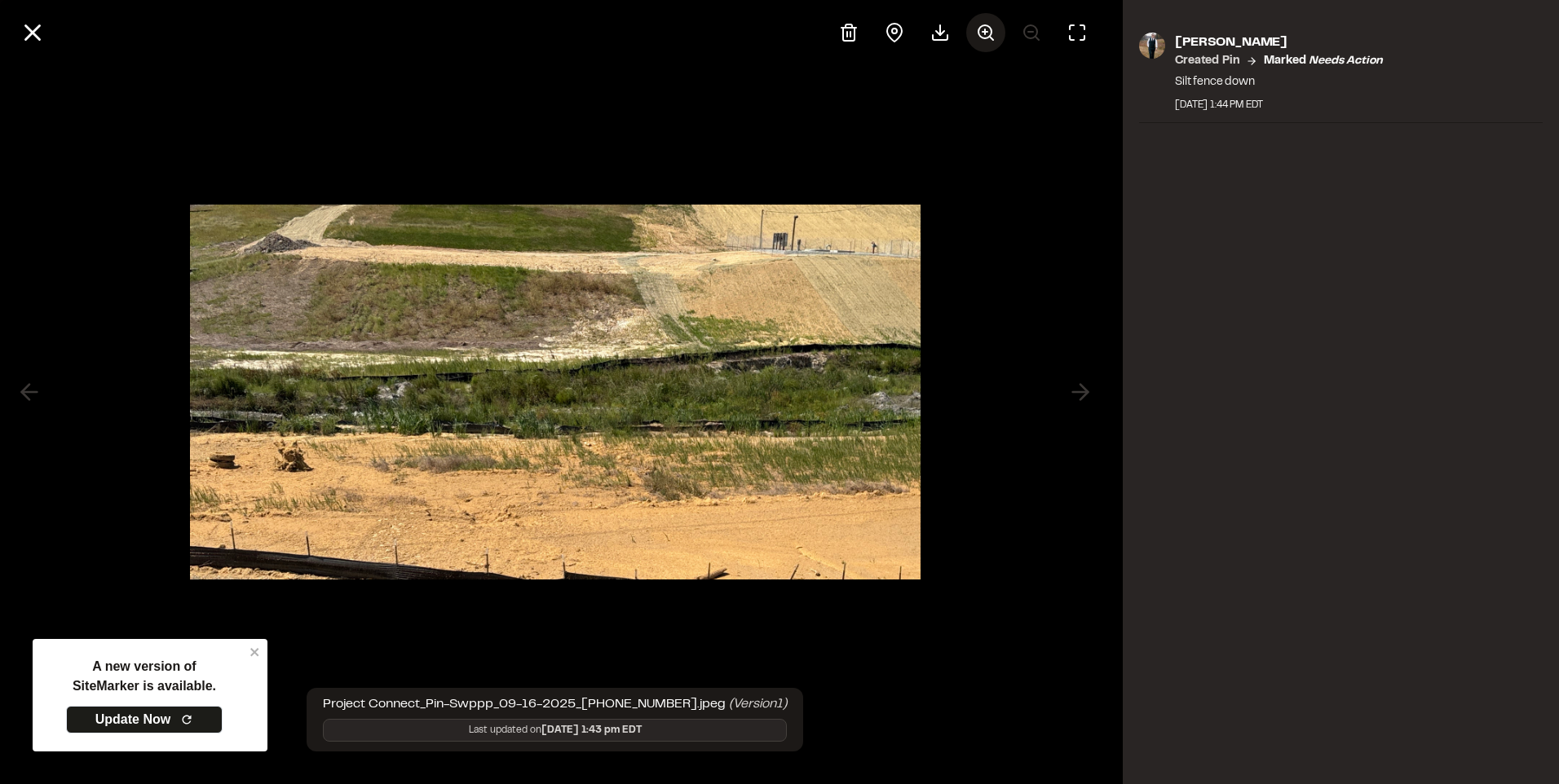
click at [989, 32] on icon at bounding box center [985, 32] width 20 height 20
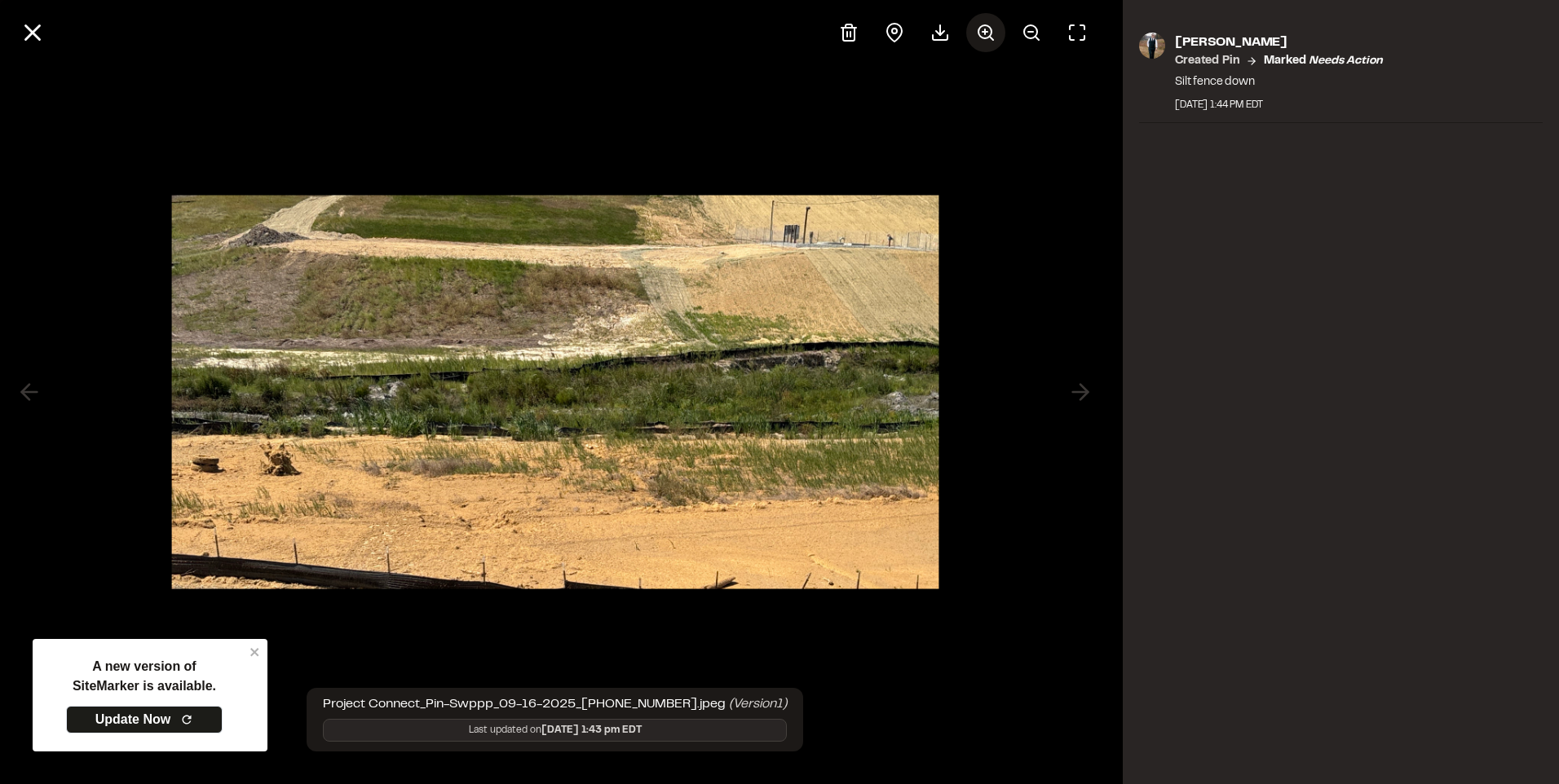
click at [989, 32] on icon at bounding box center [985, 32] width 20 height 20
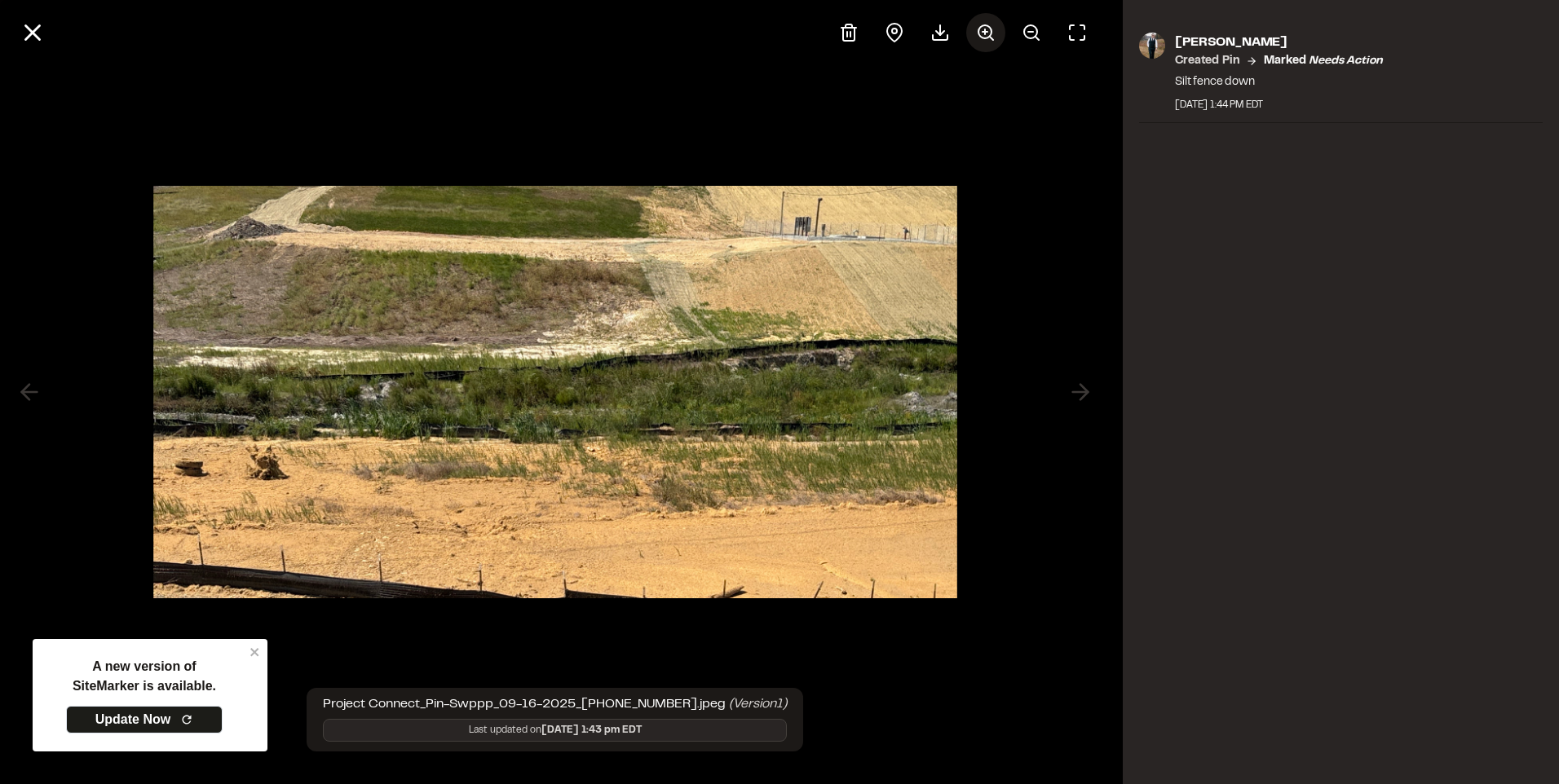
click at [989, 32] on icon at bounding box center [985, 32] width 20 height 20
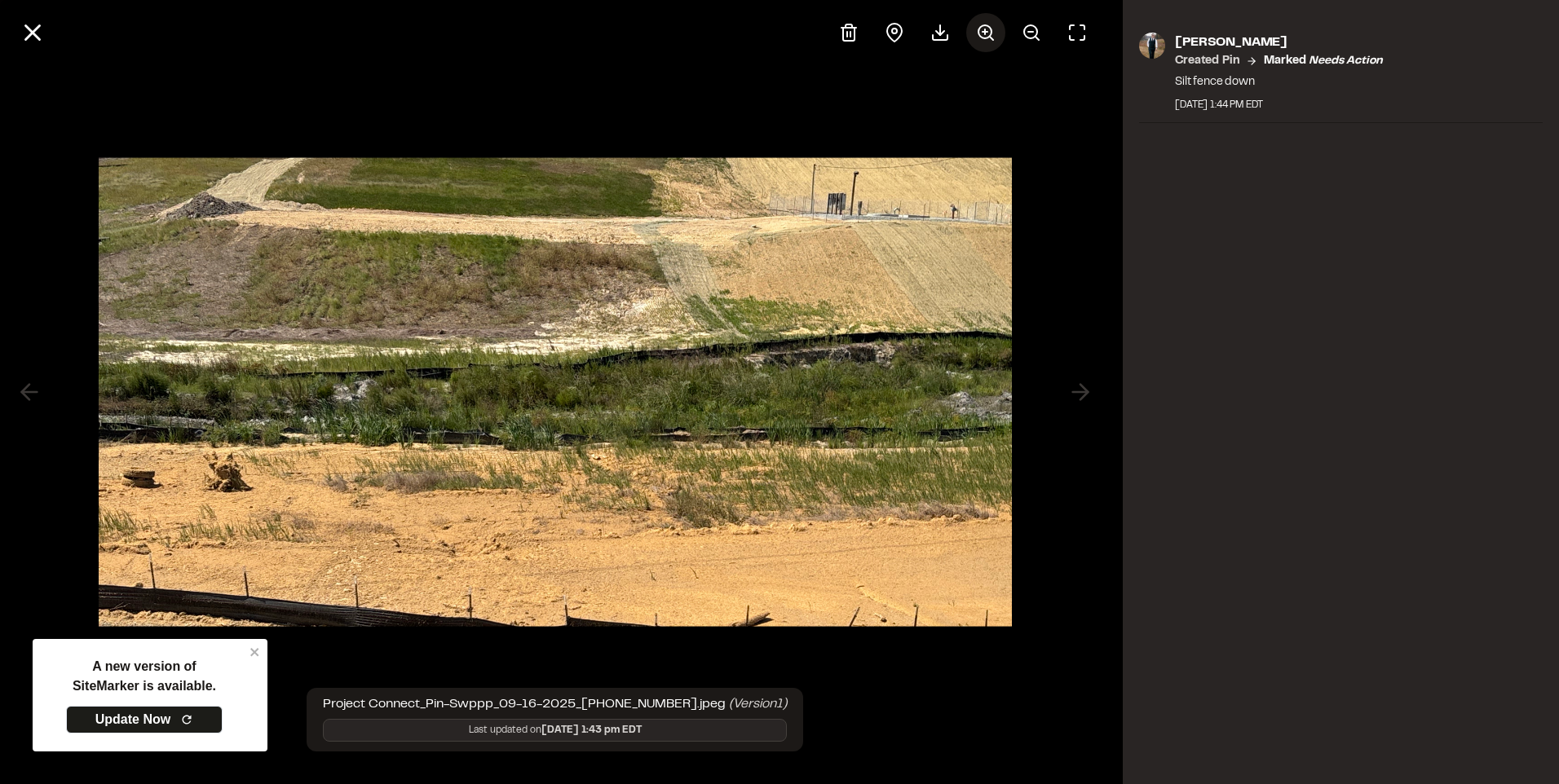
click at [989, 32] on icon at bounding box center [985, 32] width 20 height 20
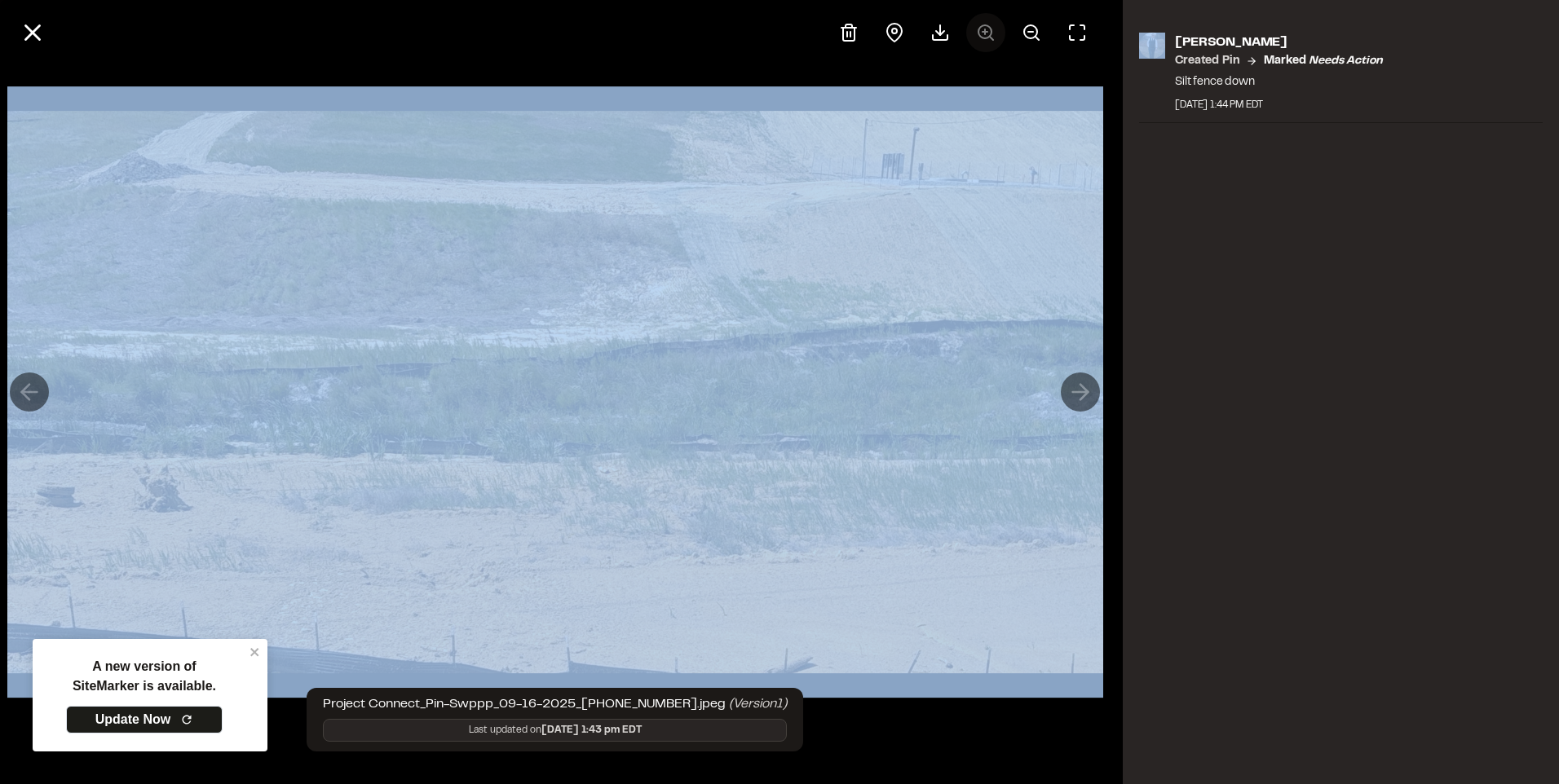
click at [989, 32] on div at bounding box center [963, 32] width 268 height 39
drag, startPoint x: 989, startPoint y: 32, endPoint x: 953, endPoint y: 120, distance: 95.1
click at [953, 120] on img at bounding box center [555, 391] width 1095 height 610
click at [980, 78] on div at bounding box center [555, 392] width 1110 height 784
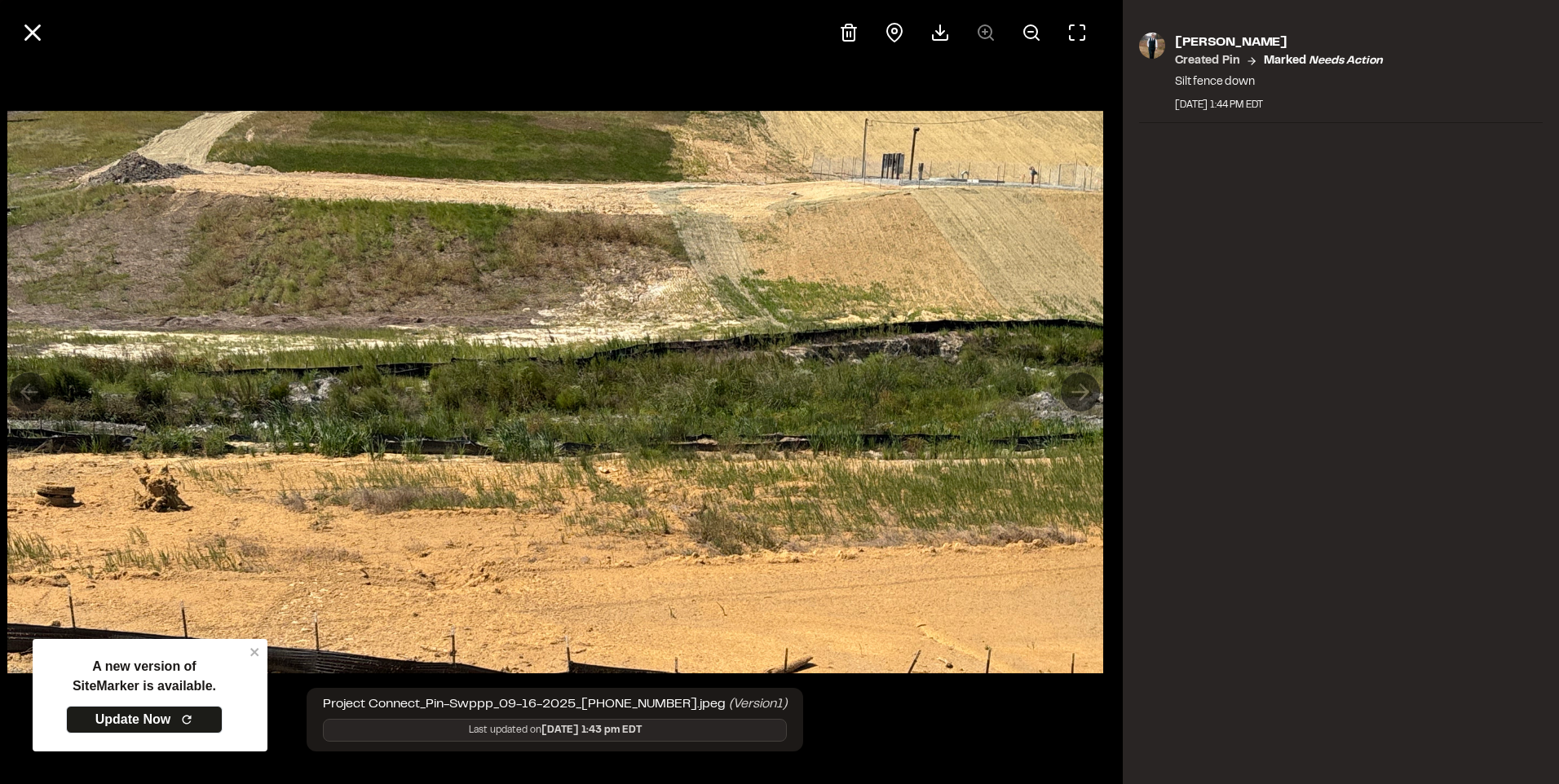
click at [251, 649] on img at bounding box center [555, 391] width 1095 height 610
click at [257, 650] on img at bounding box center [555, 391] width 1095 height 610
click at [582, 507] on img at bounding box center [555, 391] width 1095 height 610
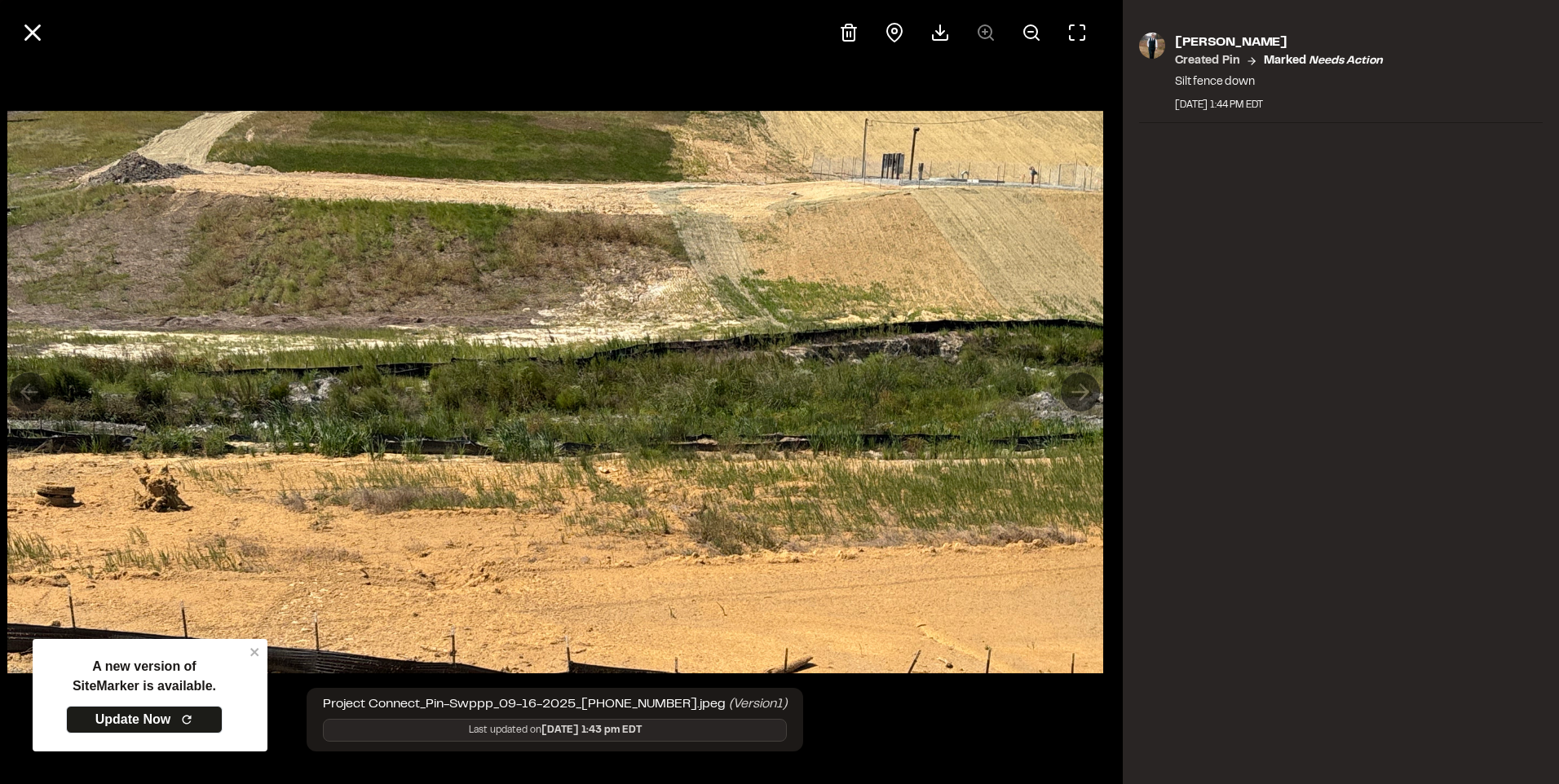
click at [1243, 388] on div "[PERSON_NAME] Created Pin Marked needs action Silt fence down [DATE] 1:44 PM EDT" at bounding box center [1341, 392] width 436 height 784
click at [43, 34] on icon at bounding box center [32, 32] width 28 height 28
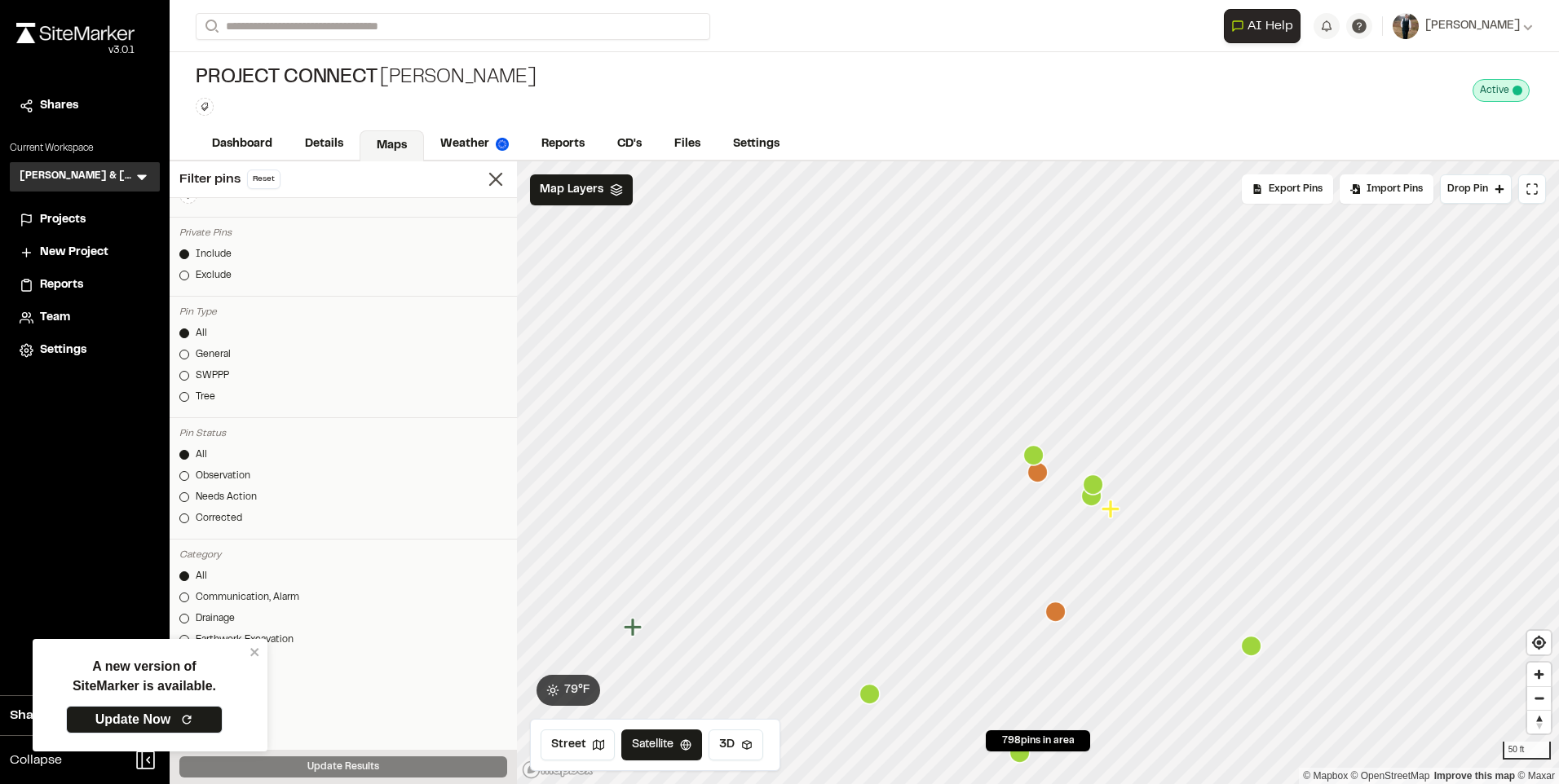
click at [1056, 611] on icon "Map marker" at bounding box center [1055, 612] width 20 height 20
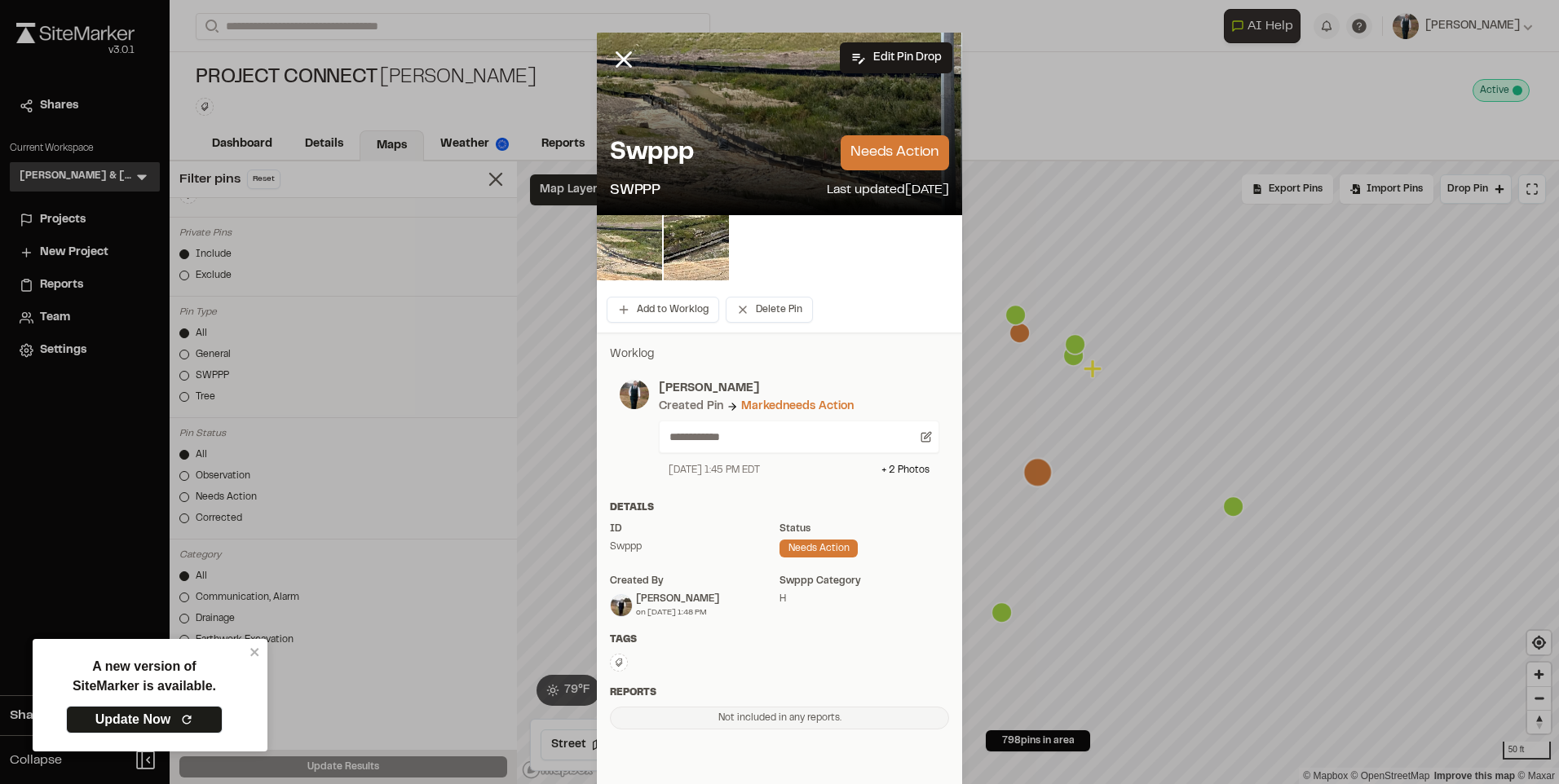
click at [629, 244] on img at bounding box center [629, 247] width 66 height 66
